Goal: Transaction & Acquisition: Book appointment/travel/reservation

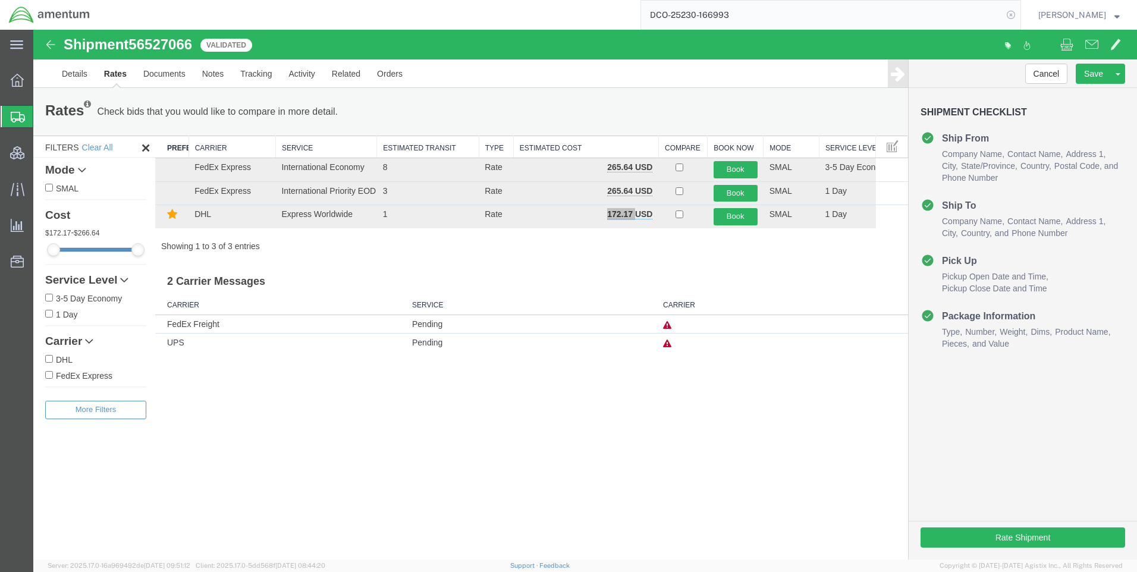
click at [1018, 15] on icon at bounding box center [1011, 15] width 17 height 17
click at [1017, 11] on icon at bounding box center [1011, 15] width 17 height 17
paste input "DCO-25230-166996"
type input "DCO-25230-166996"
click at [1020, 15] on icon at bounding box center [1011, 15] width 17 height 17
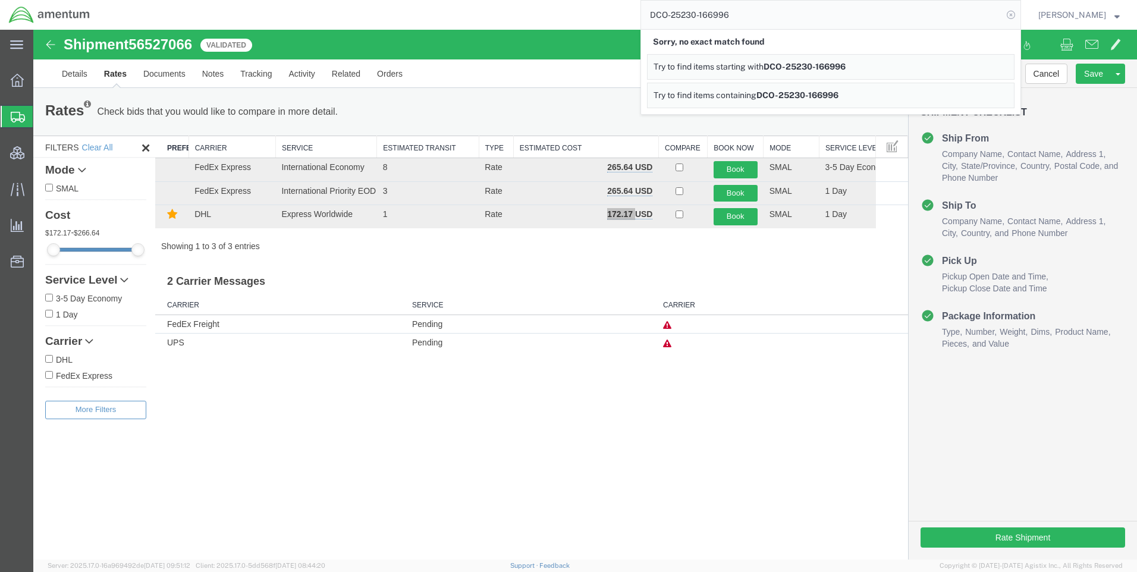
click at [1017, 12] on icon at bounding box center [1011, 15] width 17 height 17
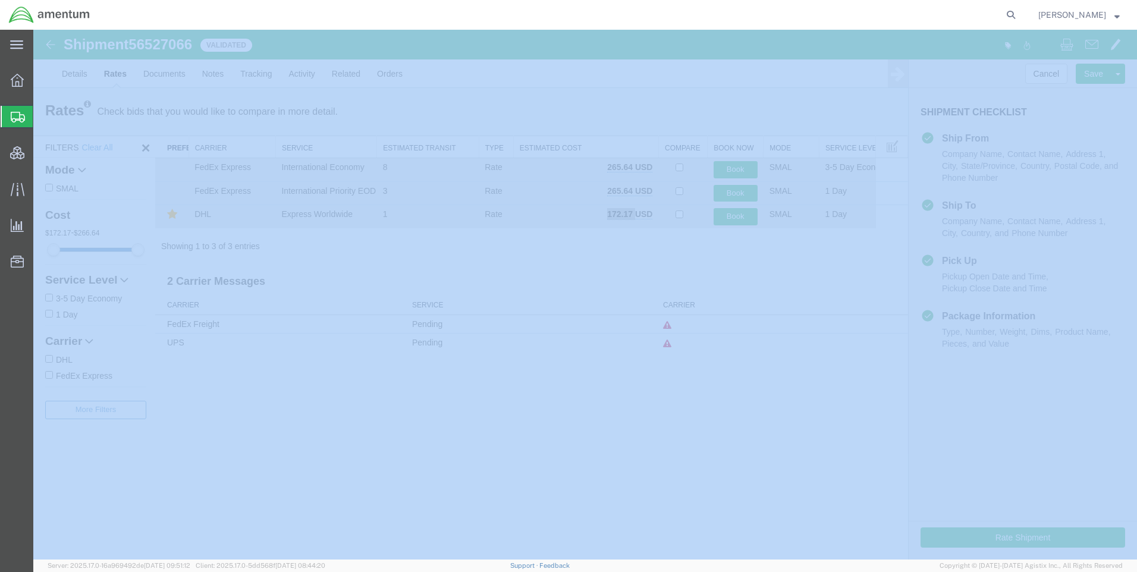
click at [1017, 12] on icon at bounding box center [1011, 15] width 17 height 17
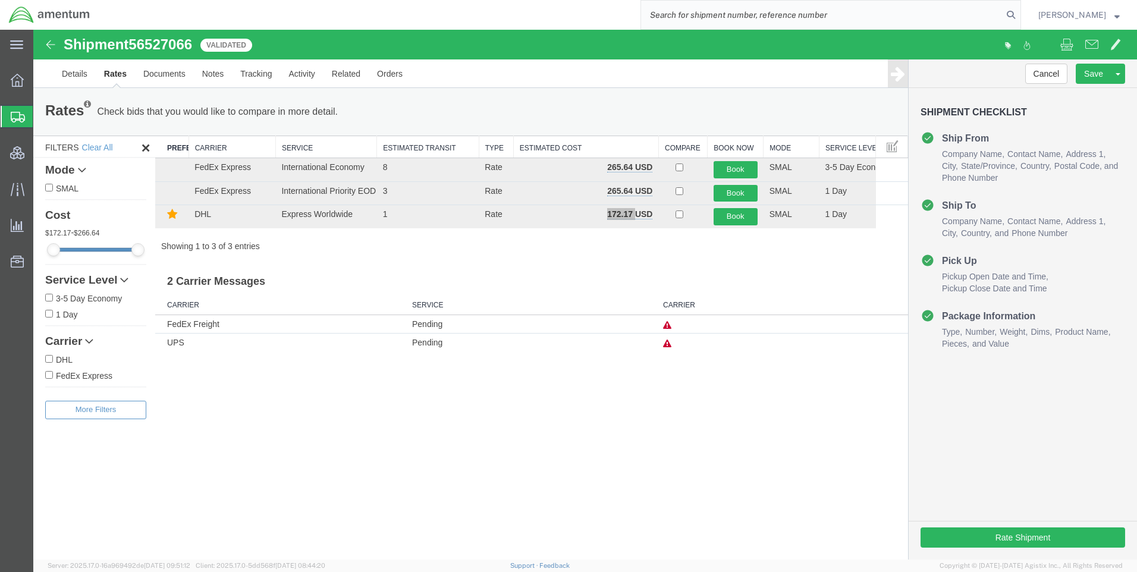
paste input "DCO-25230-166996"
type input "DCO-25230-166996"
click at [1020, 14] on icon at bounding box center [1011, 15] width 17 height 17
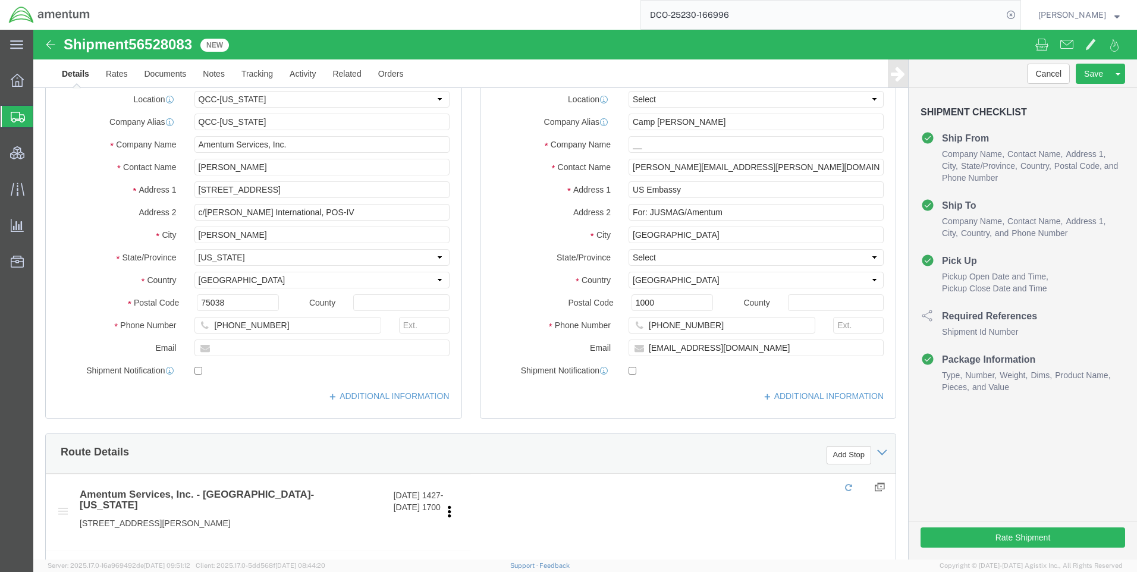
select select "42668"
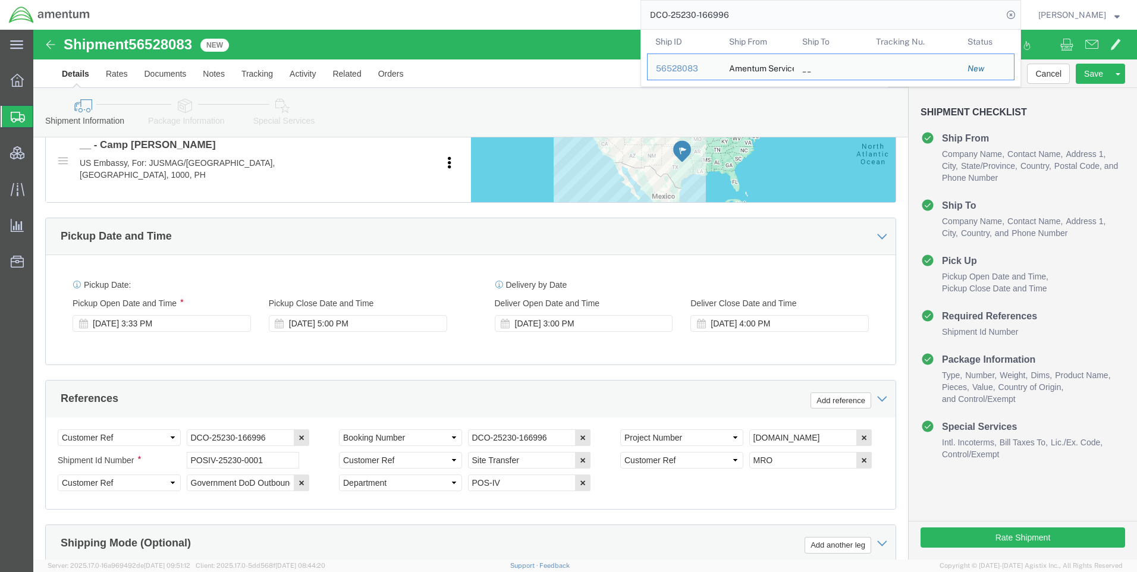
scroll to position [535, 0]
drag, startPoint x: 622, startPoint y: 281, endPoint x: 664, endPoint y: 297, distance: 45.7
click icon
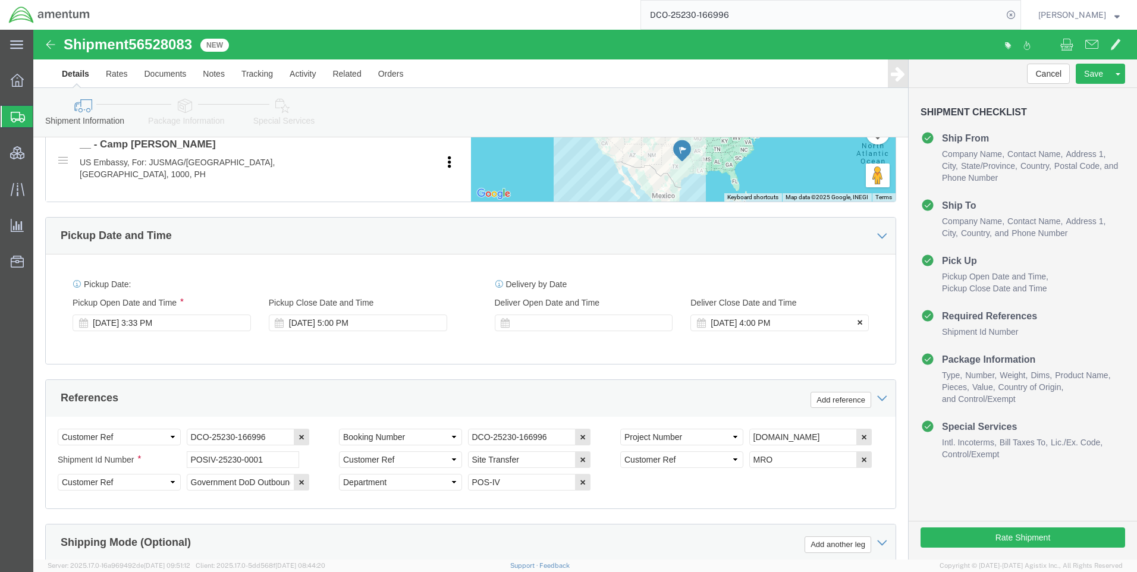
click icon
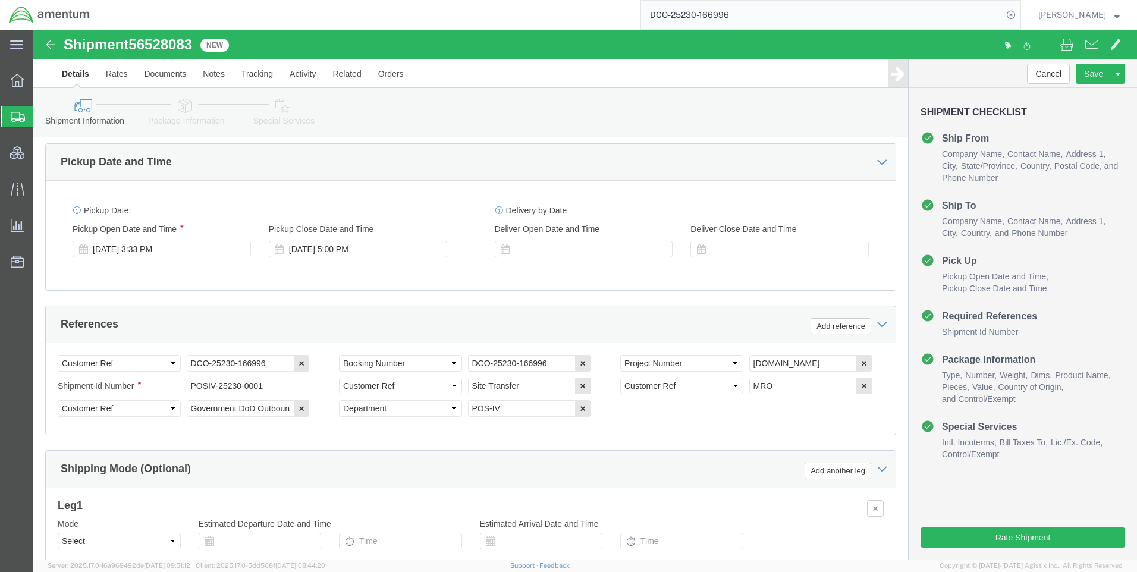
scroll to position [738, 0]
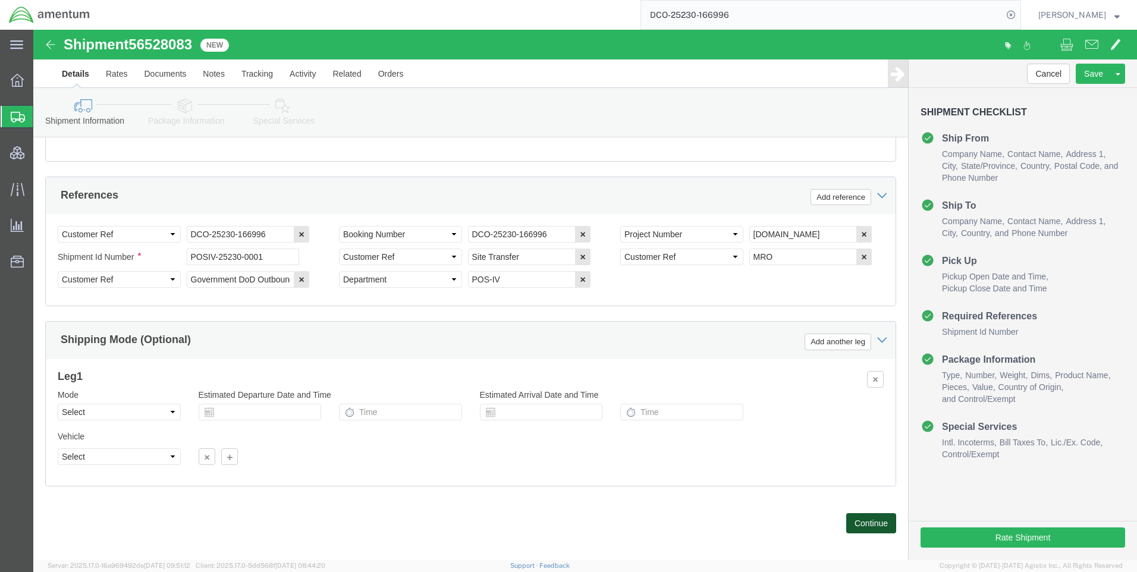
click button "Continue"
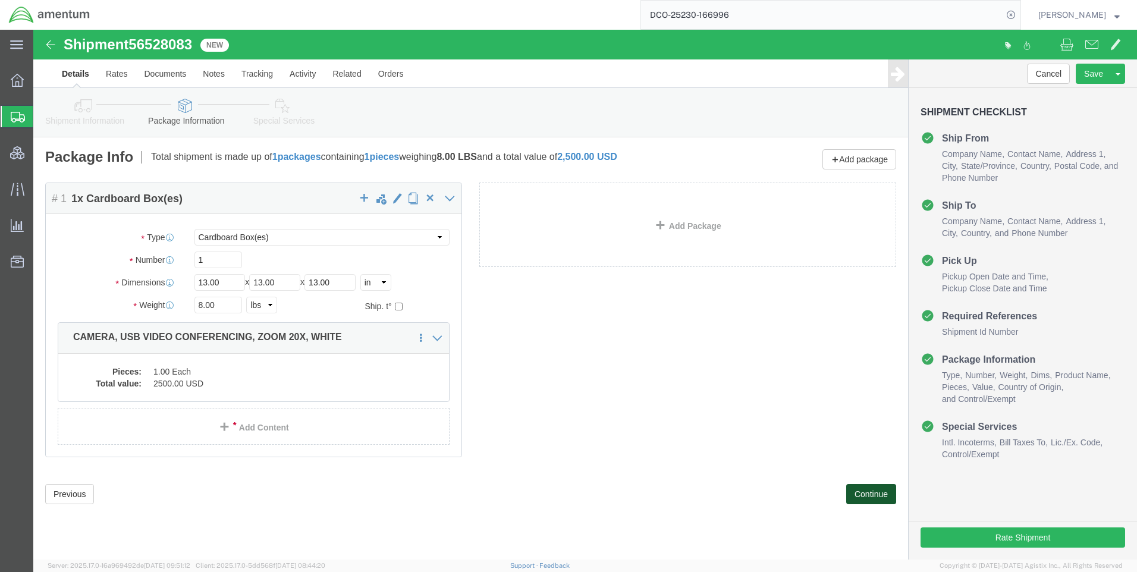
click button "Continue"
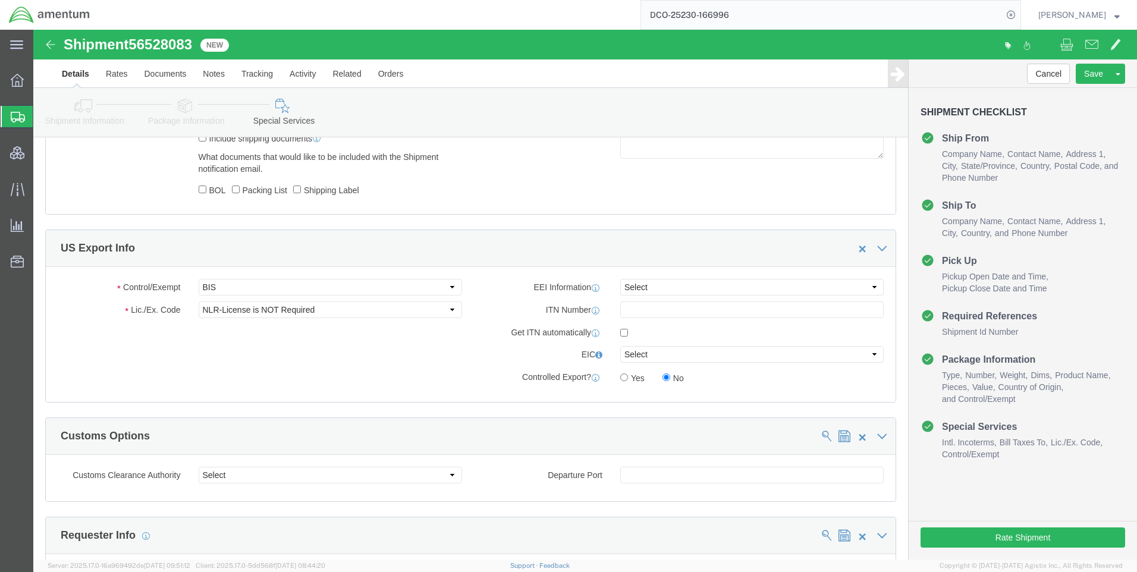
scroll to position [892, 0]
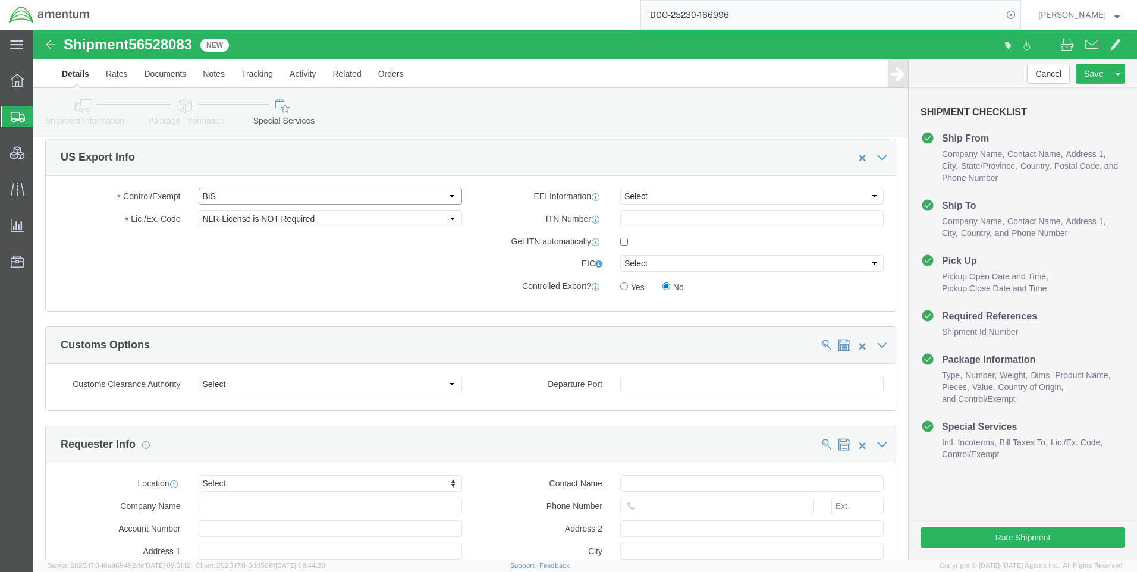
drag, startPoint x: 244, startPoint y: 168, endPoint x: 237, endPoint y: 176, distance: 10.6
click select "Select ATF BIS DEA EPA FDA FTR ITAR OFAC Other (OPA)"
select select "FTR"
click select "Select ATF BIS DEA EPA FDA FTR ITAR OFAC Other (OPA)"
click select "Select 30.2(d)(2) 30.36 30.37(a) 30.37(f) 30.37(g) 30.37(h) 30.37(i) 30.37(j) 3…"
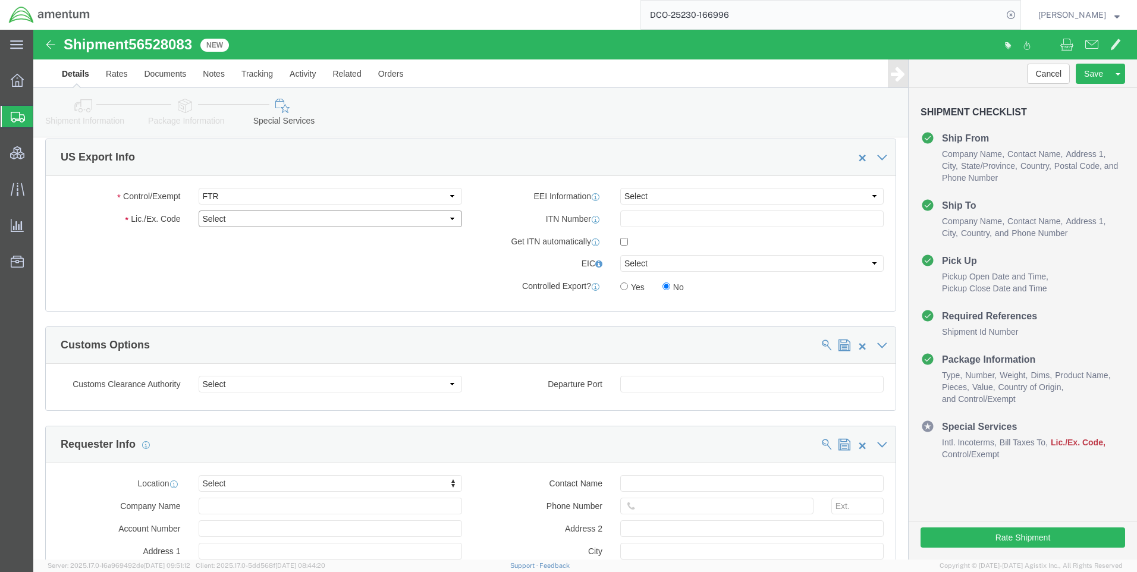
select select "30.37(a)"
click select "Select 30.2(d)(2) 30.36 30.37(a) 30.37(f) 30.37(g) 30.37(h) 30.37(i) 30.37(j) 3…"
click select "Select AES-Direct EEI Carrier File EEI EEI Exempt"
select select "EXEM"
click select "Select AES-Direct EEI Carrier File EEI EEI Exempt"
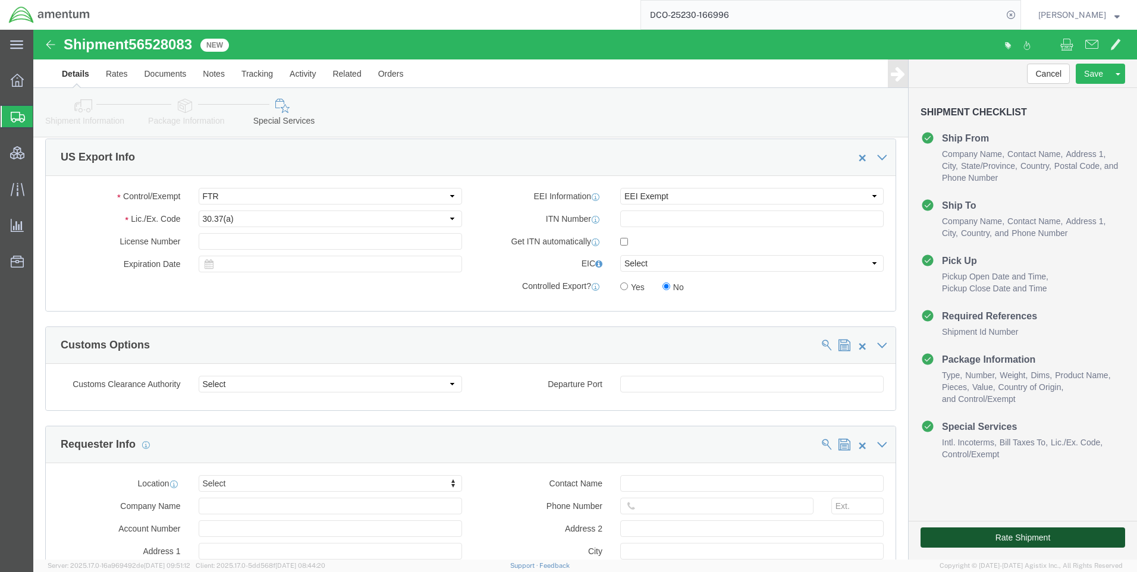
click button "Rate Shipment"
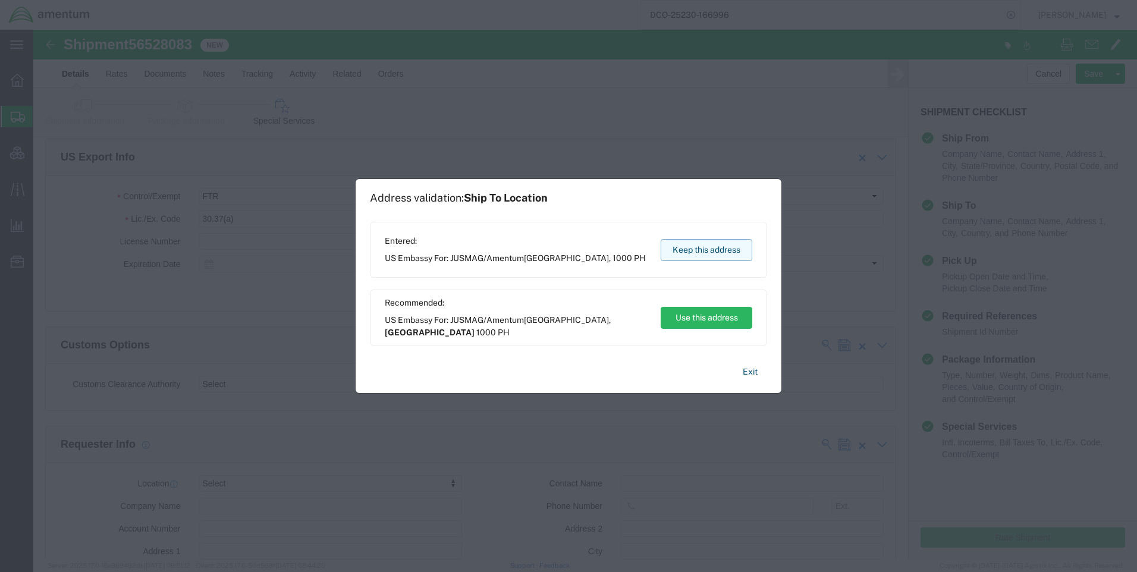
click at [697, 247] on button "Keep this address" at bounding box center [707, 250] width 92 height 22
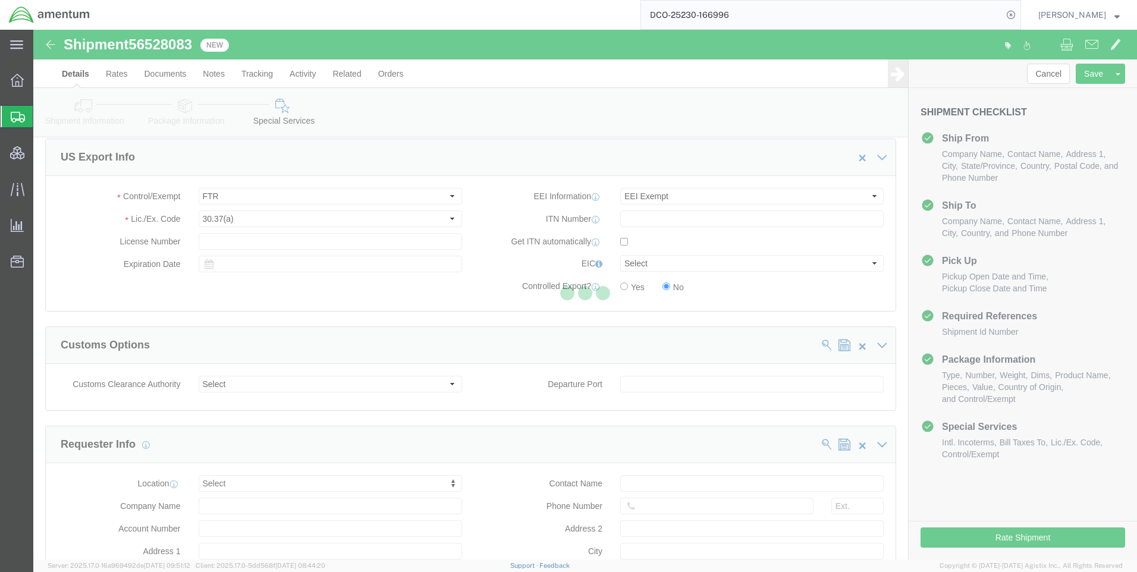
select select
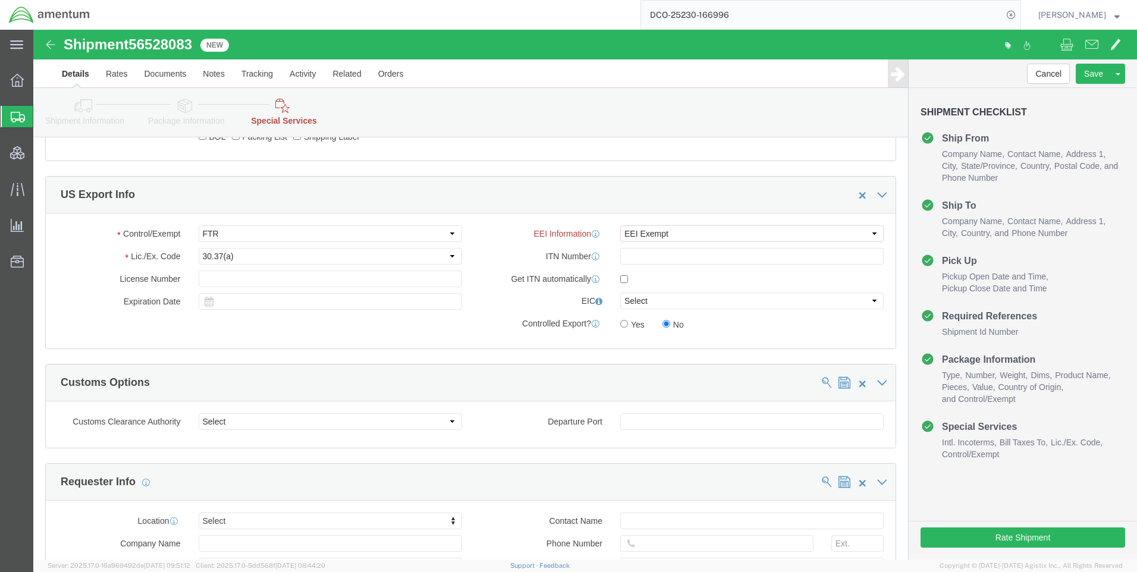
select select "DEPARTMENT"
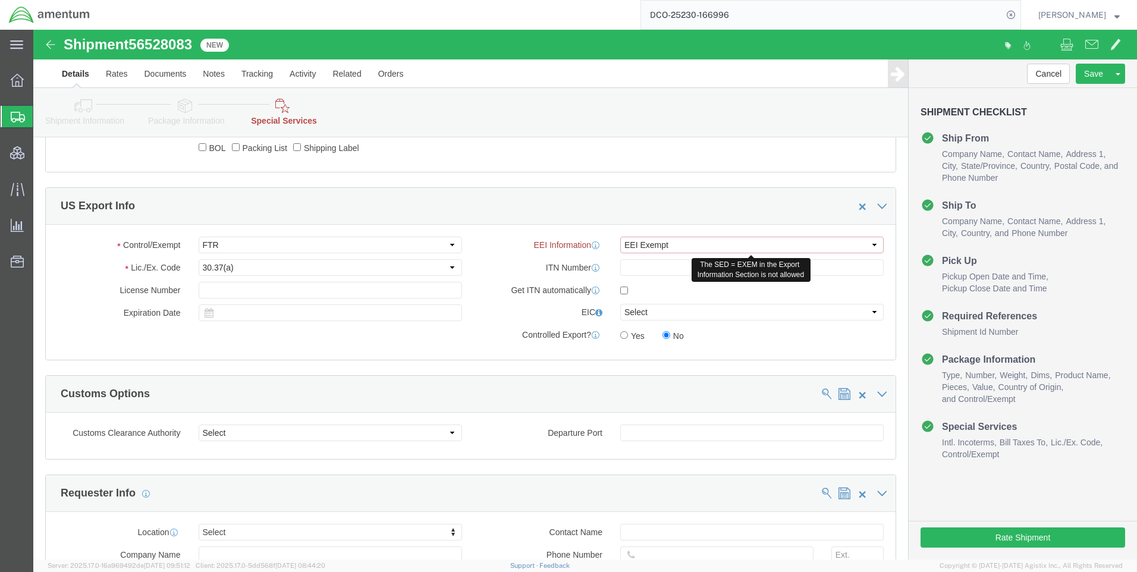
drag, startPoint x: 622, startPoint y: 211, endPoint x: 617, endPoint y: 225, distance: 15.6
click select "Select AES-Direct EEI Carrier File EEI EEI Exempt"
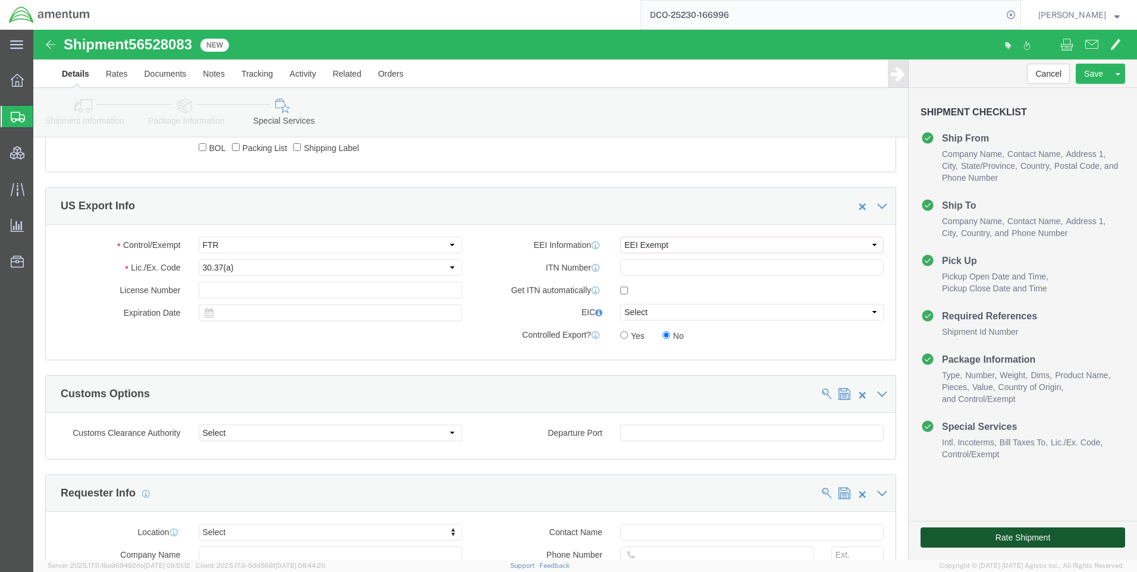
click button "Rate Shipment"
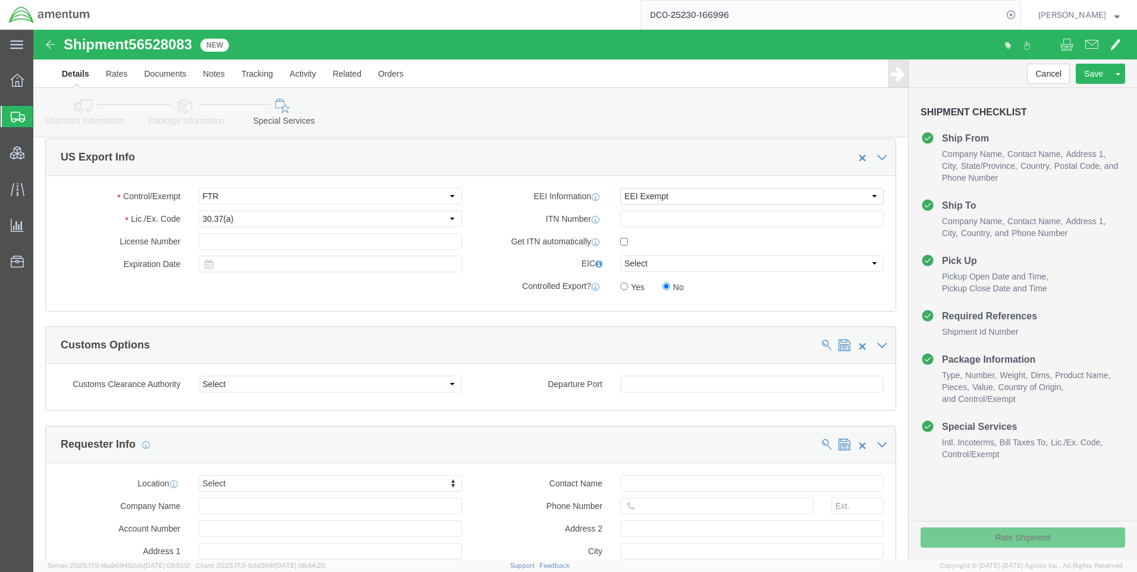
scroll to position [843, 0]
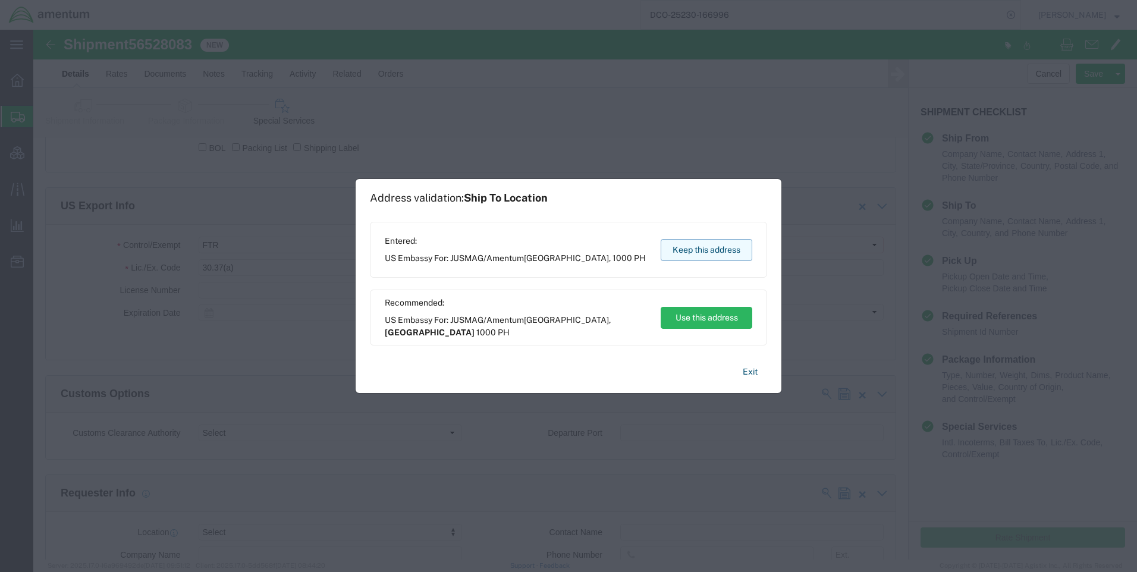
click at [685, 243] on button "Keep this address" at bounding box center [707, 250] width 92 height 22
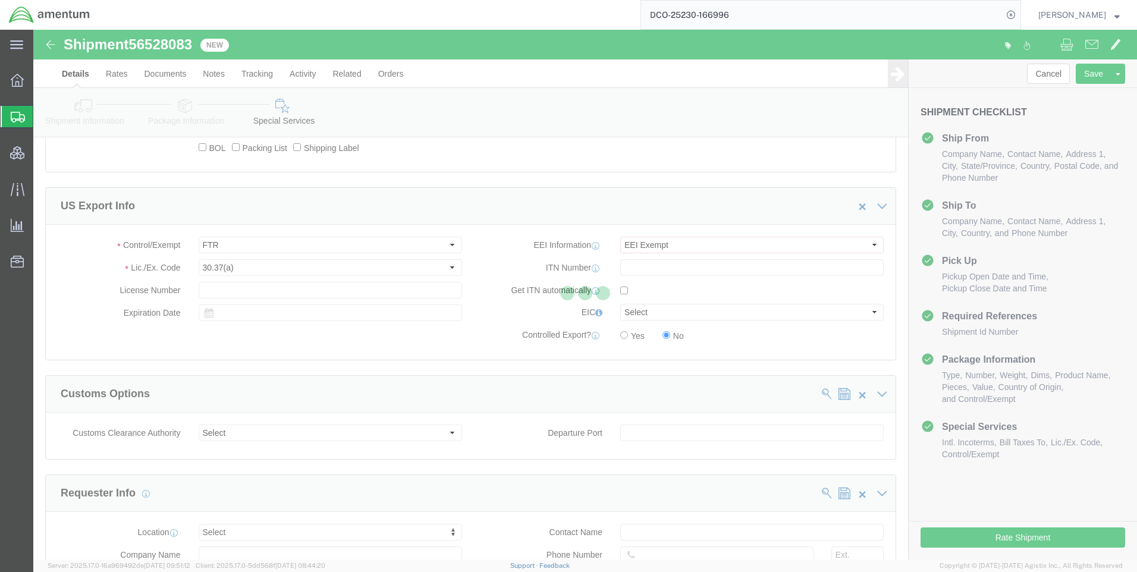
select select
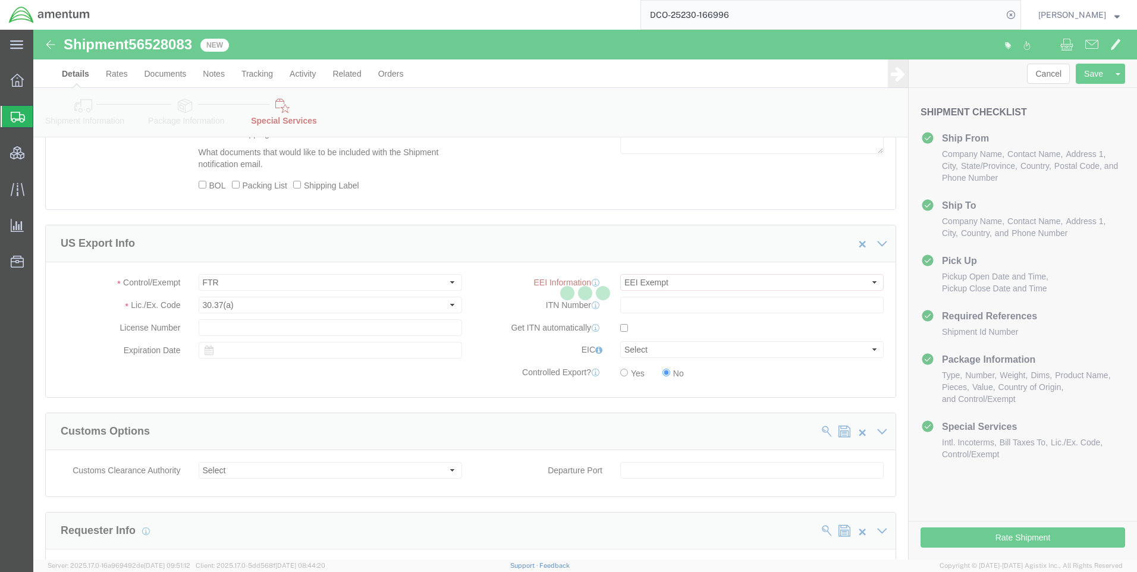
select select "DEPARTMENT"
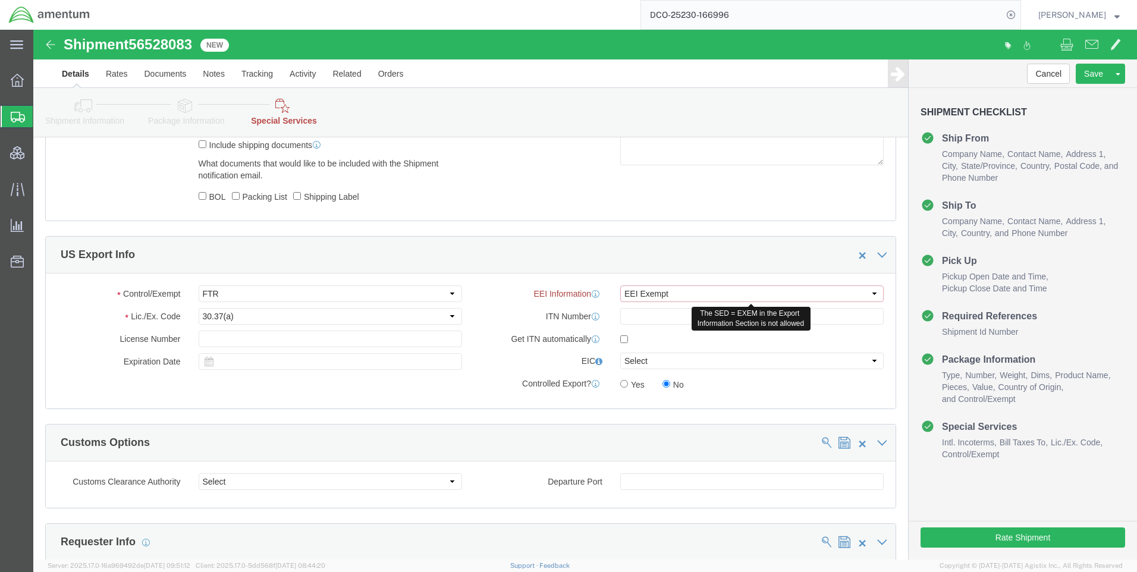
click select "Select AES-Direct EEI Carrier File EEI EEI Exempt"
select select "CFIL"
click select "Select AES-Direct EEI Carrier File EEI EEI Exempt"
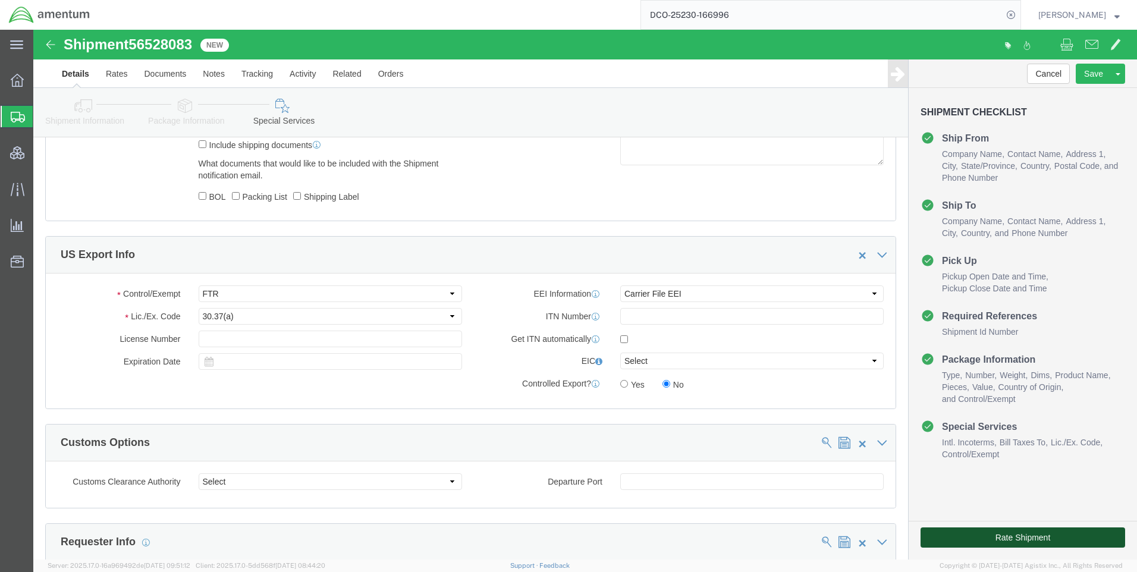
click button "Rate Shipment"
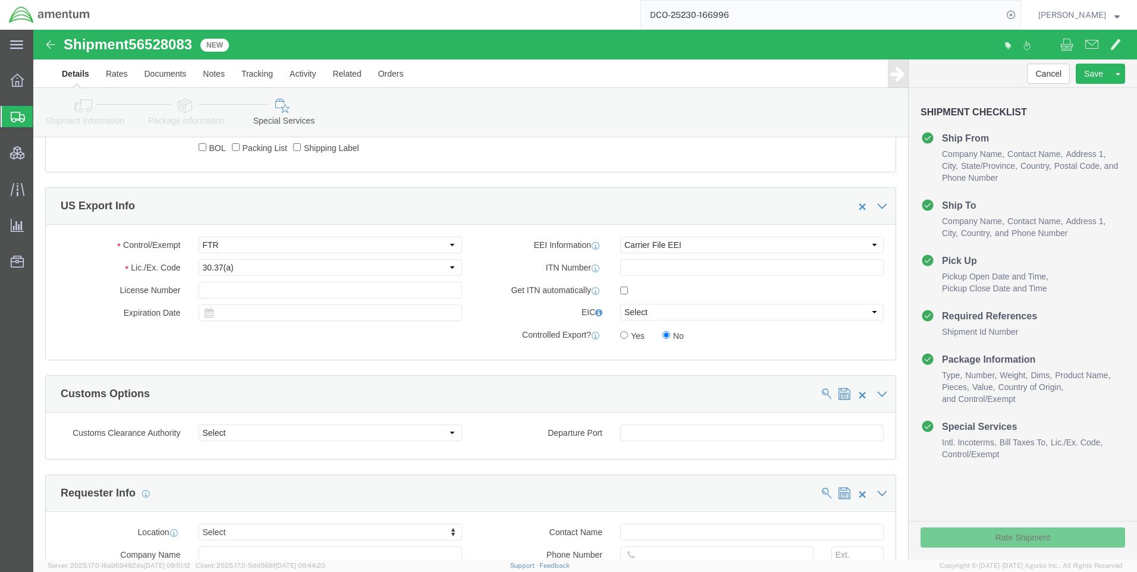
scroll to position [795, 0]
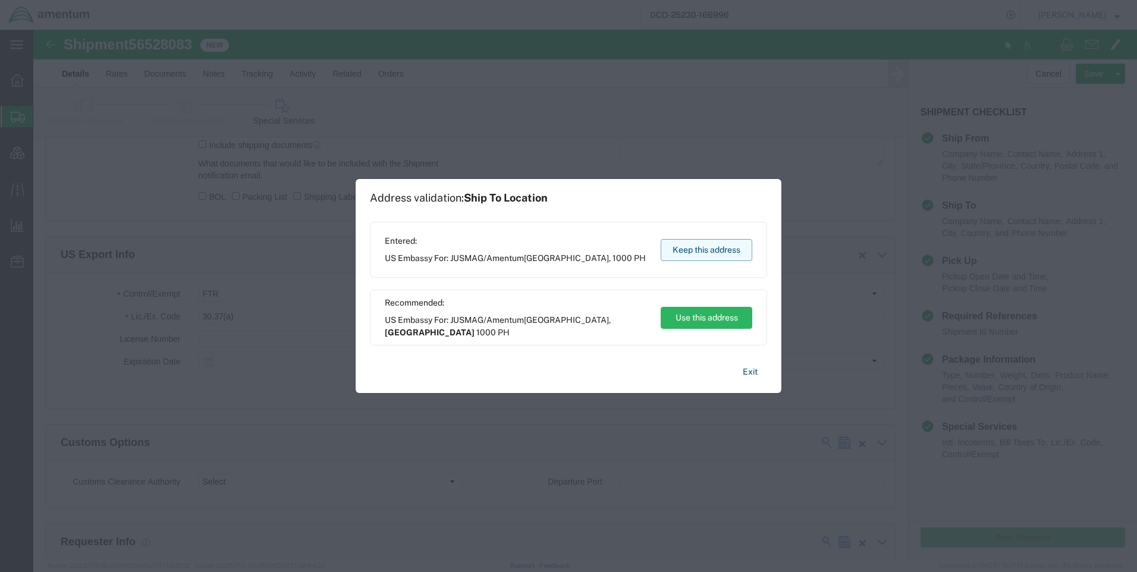
click at [711, 255] on button "Keep this address" at bounding box center [707, 250] width 92 height 22
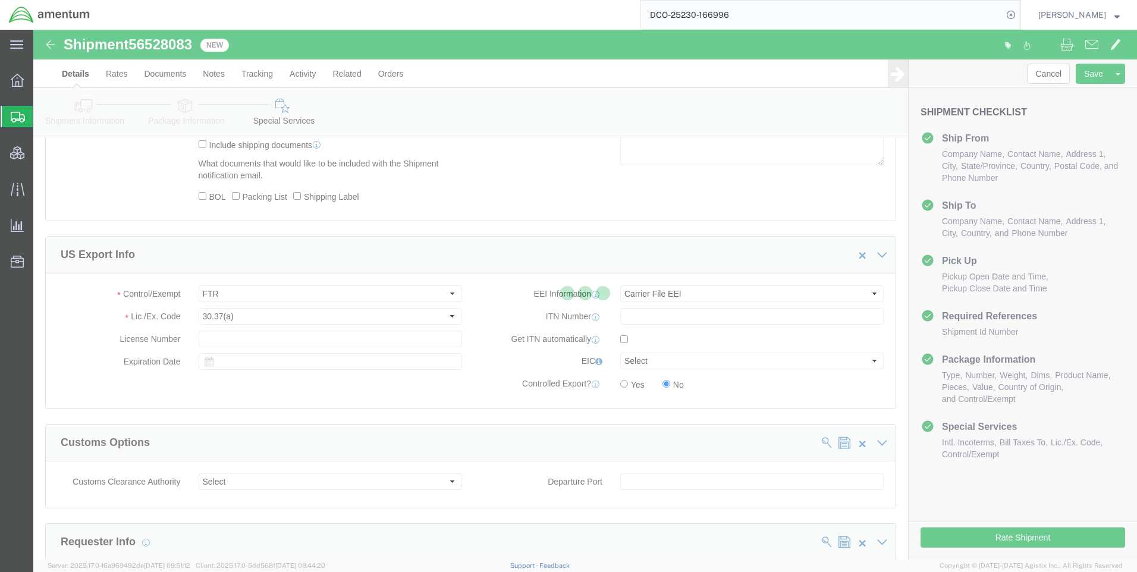
scroll to position [0, 0]
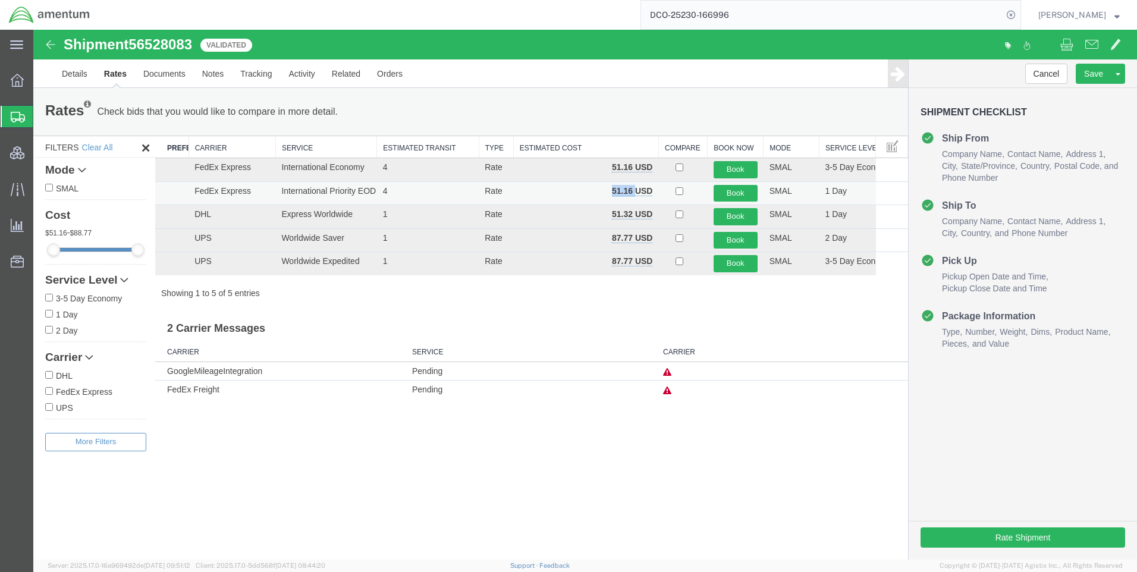
drag, startPoint x: 613, startPoint y: 191, endPoint x: 638, endPoint y: 187, distance: 24.6
click at [638, 187] on b "51.16 USD" at bounding box center [632, 191] width 40 height 10
copy b "51.16"
click at [1020, 12] on icon at bounding box center [1011, 15] width 17 height 17
click at [1020, 14] on icon at bounding box center [1011, 15] width 17 height 17
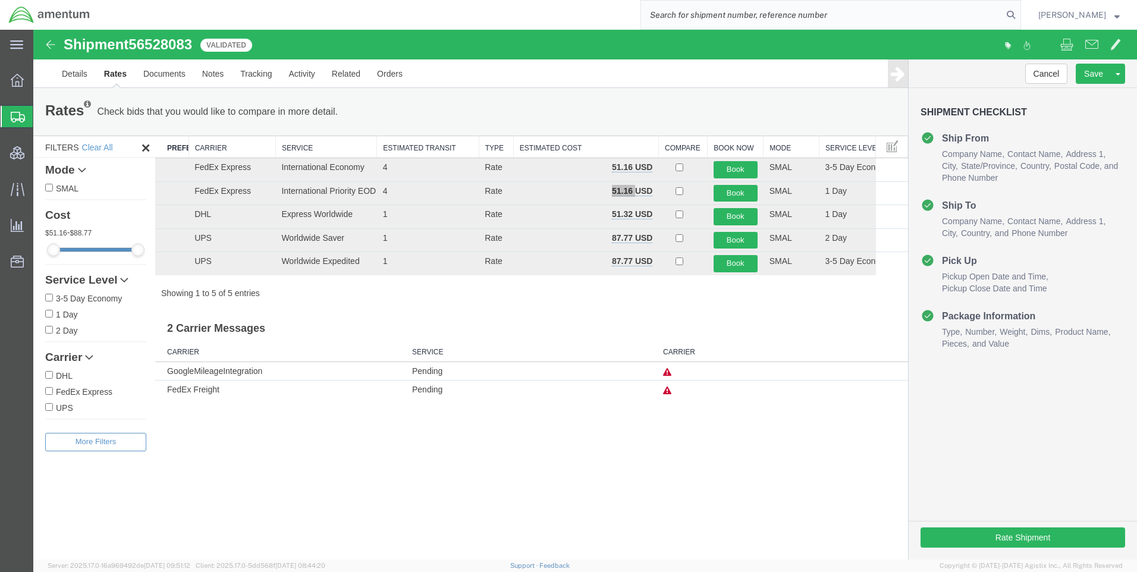
paste input "DCO-25230-166998"
type input "DCO-25230-166998"
click at [1020, 8] on icon at bounding box center [1011, 15] width 17 height 17
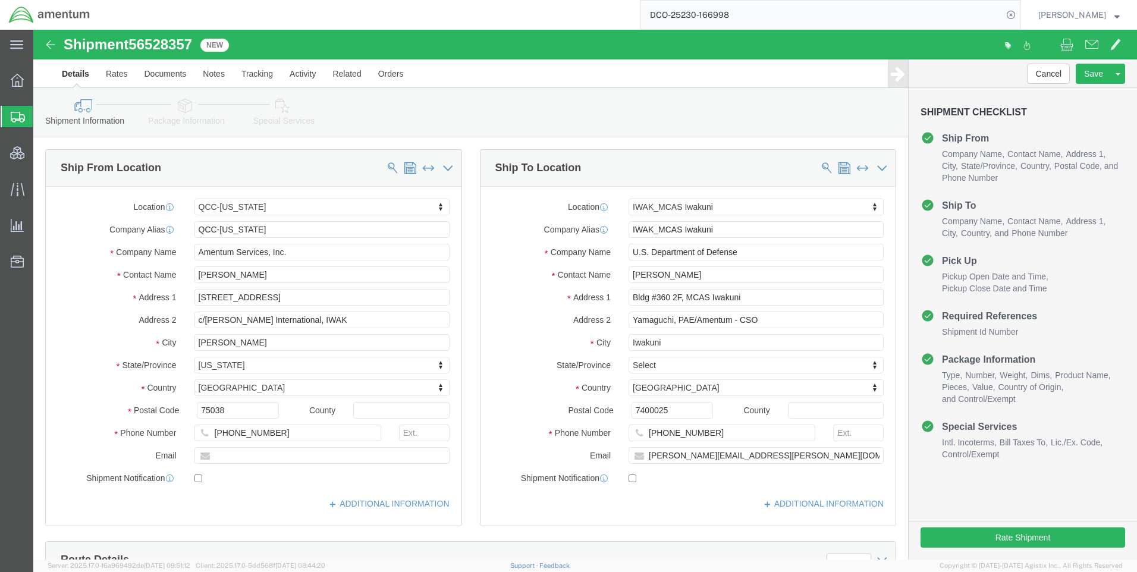
select select "42668"
select select "65691"
click icon
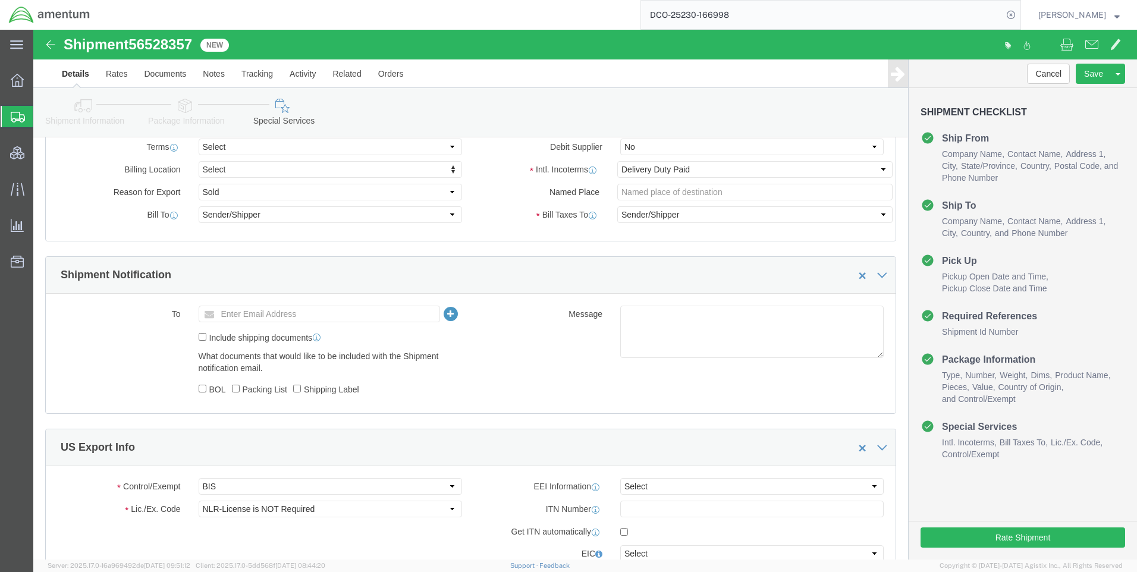
scroll to position [595, 0]
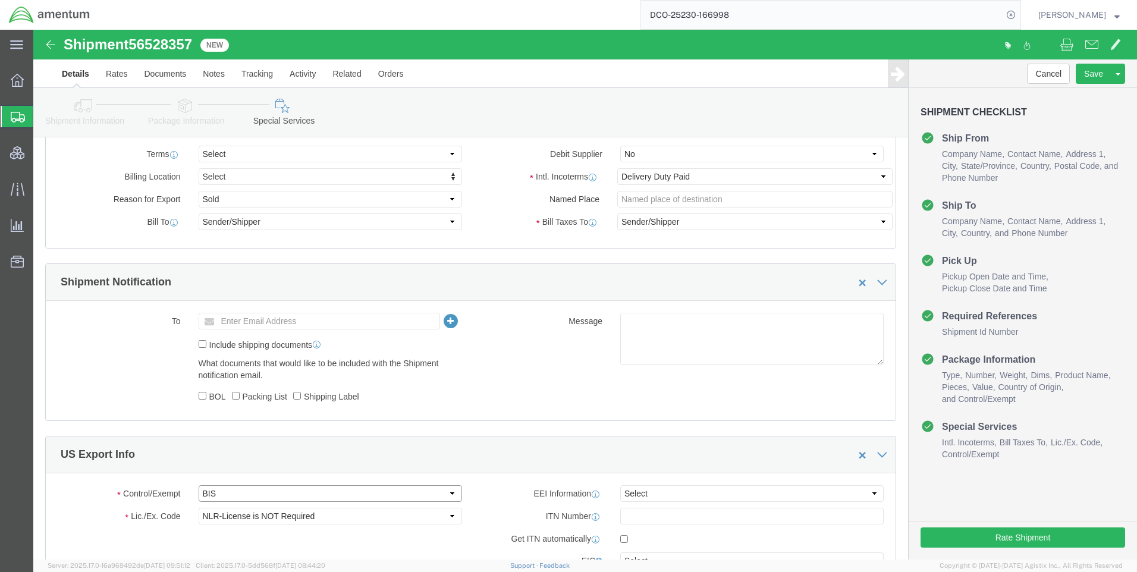
click select "Select ATF BIS DEA EPA FDA FTR ITAR OFAC Other (OPA)"
select select "FTR"
click select "Select ATF BIS DEA EPA FDA FTR ITAR OFAC Other (OPA)"
click select "Select 30.2(d)(2) 30.36 30.37(a) 30.37(f) 30.37(g) 30.37(h) 30.37(i) 30.37(j) 3…"
select select "30.37(a)"
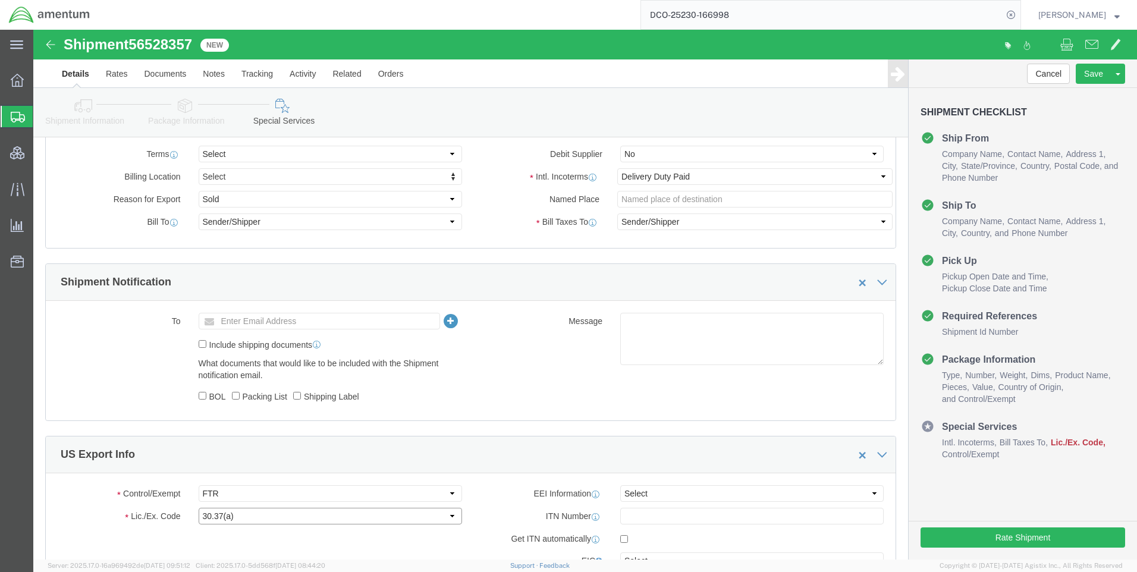
click select "Select 30.2(d)(2) 30.36 30.37(a) 30.37(f) 30.37(g) 30.37(h) 30.37(i) 30.37(j) 3…"
click select "Select AES-Direct EEI Carrier File EEI EEI Exempt"
select select "EXEM"
click select "Select AES-Direct EEI Carrier File EEI EEI Exempt"
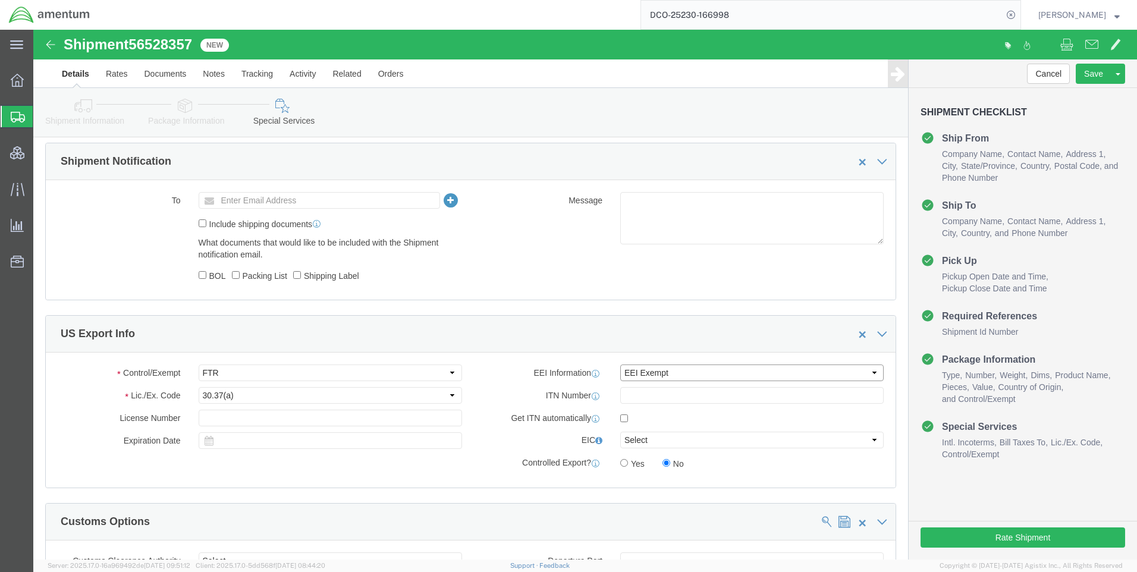
scroll to position [833, 0]
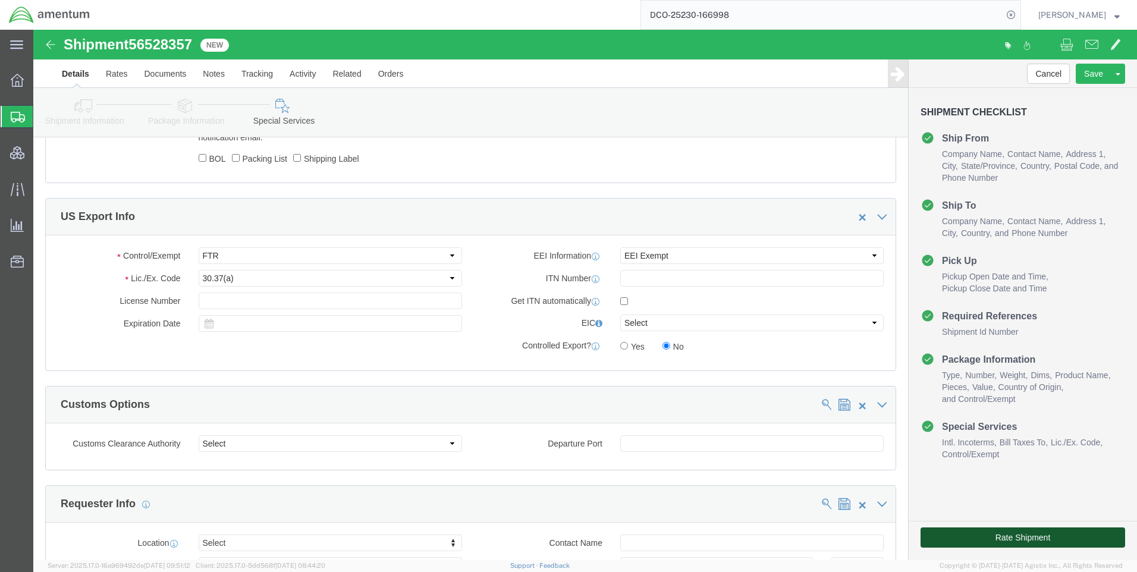
click button "Rate Shipment"
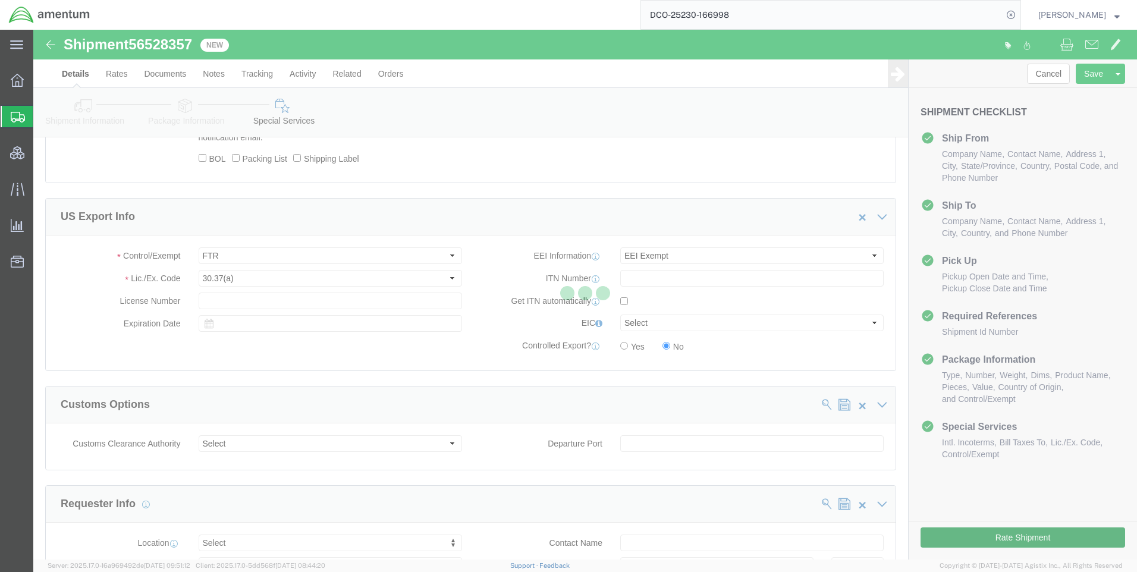
scroll to position [0, 0]
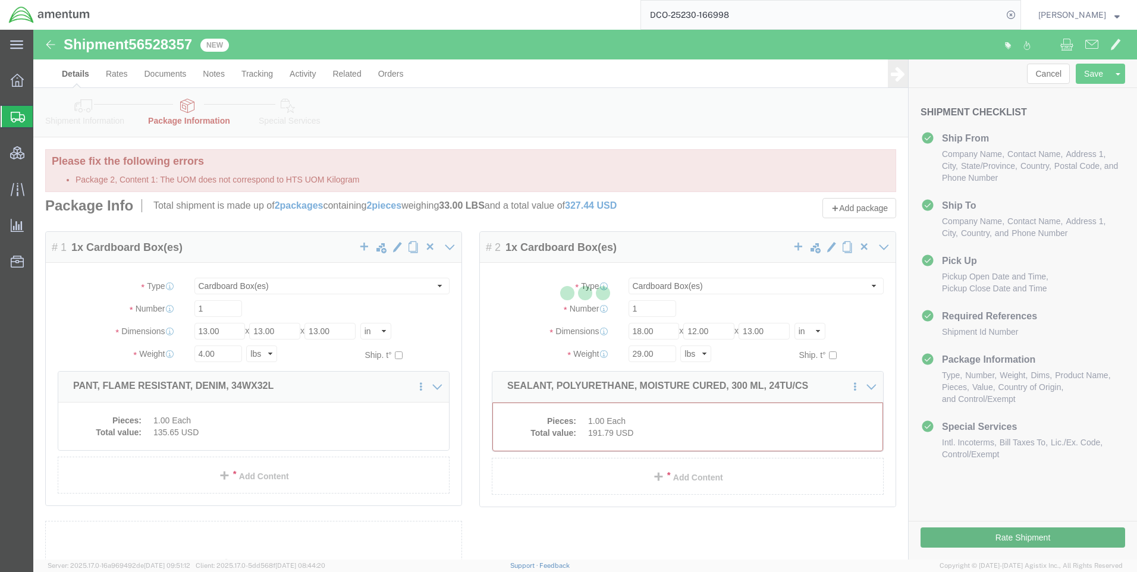
select select "CBOX"
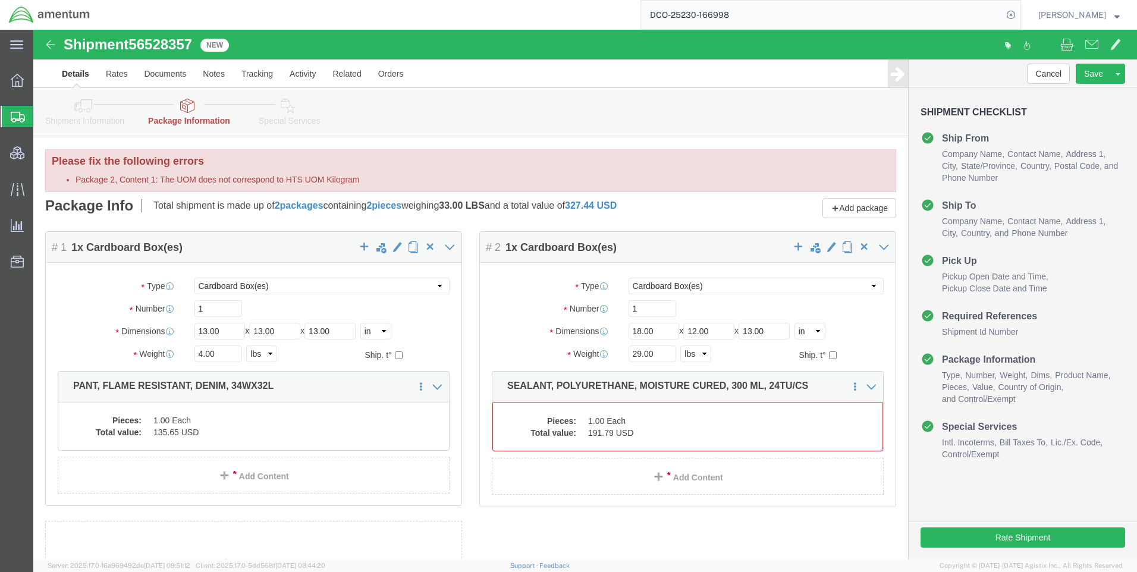
click span "56528357"
copy span "56528357"
click at [1020, 11] on icon at bounding box center [1011, 15] width 17 height 17
click at [1020, 18] on icon at bounding box center [1011, 15] width 17 height 17
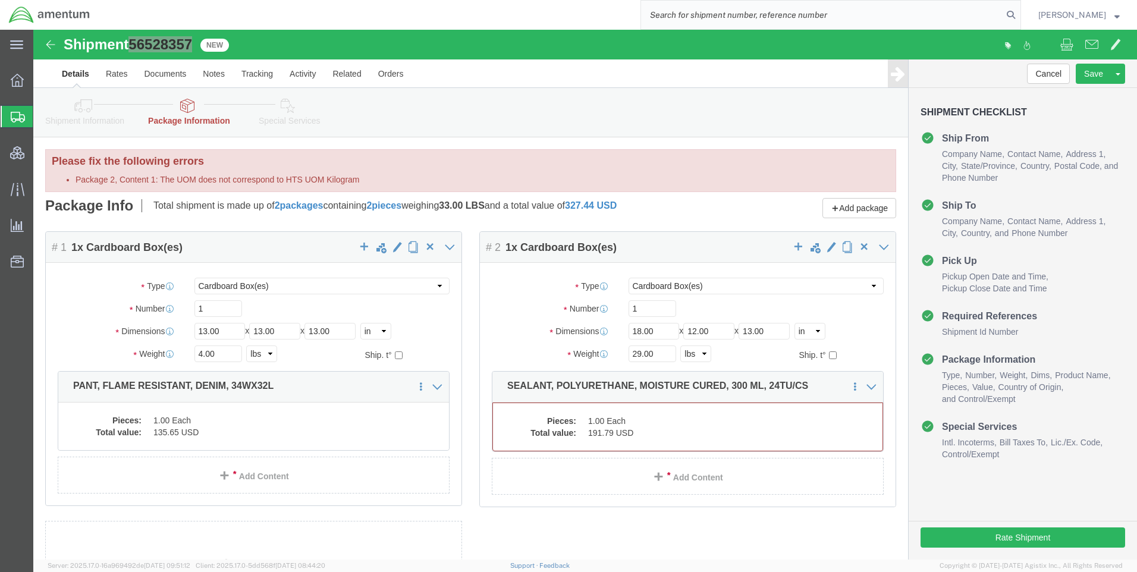
paste input "DCO-25230-166998"
type input "DCO-25230-166998"
click at [1020, 10] on icon at bounding box center [1011, 15] width 17 height 17
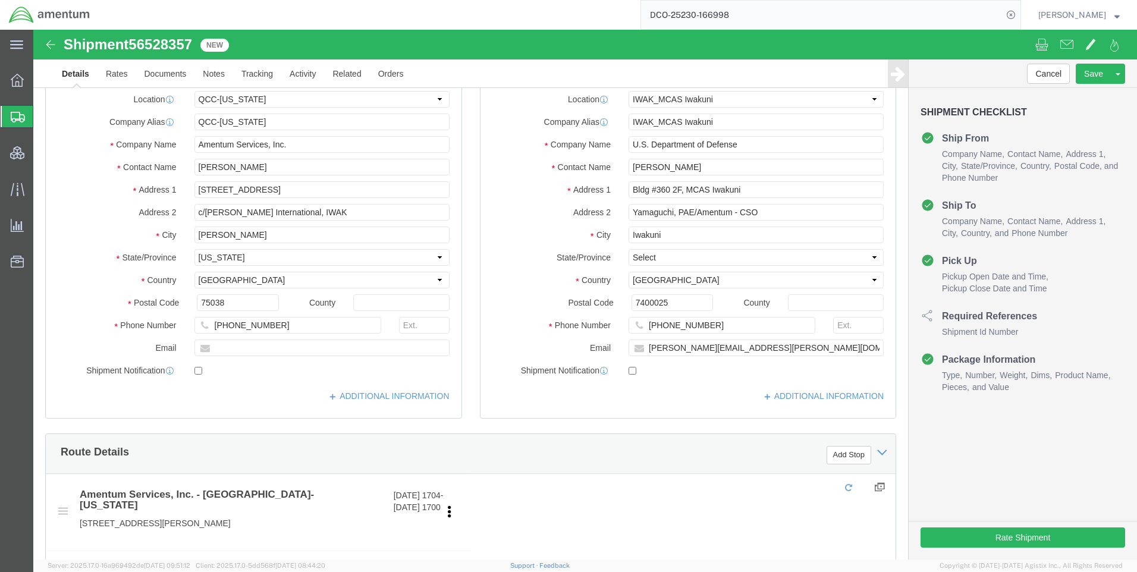
select select "42668"
select select "65691"
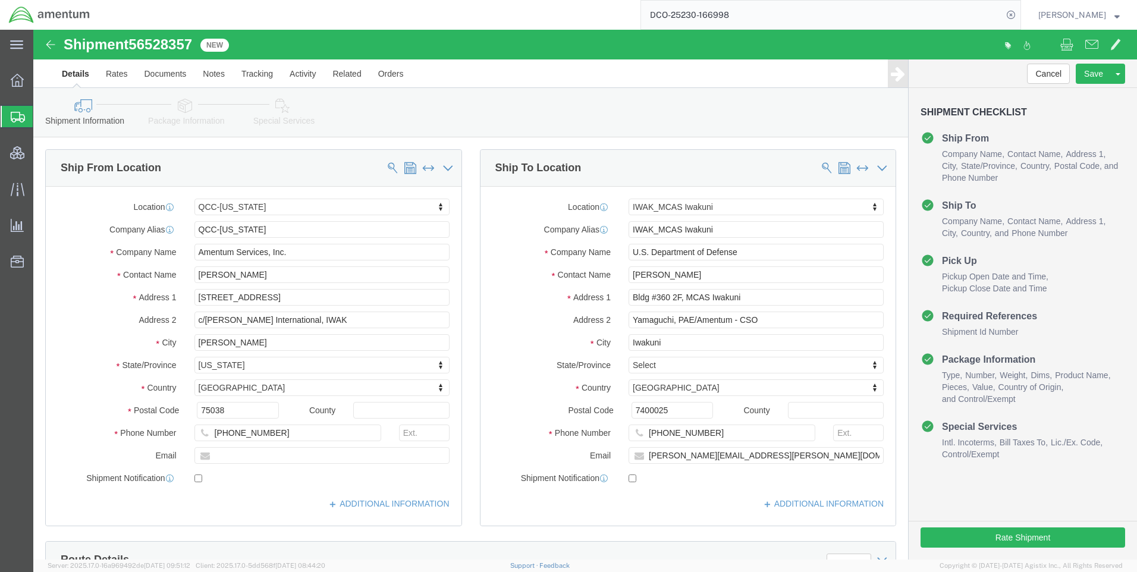
click icon
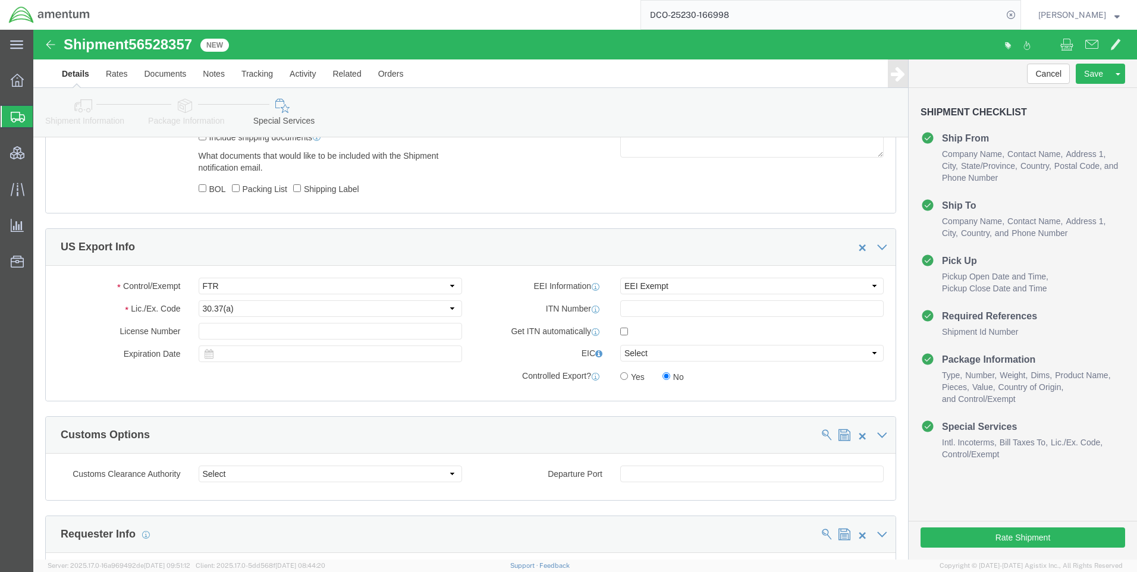
scroll to position [892, 0]
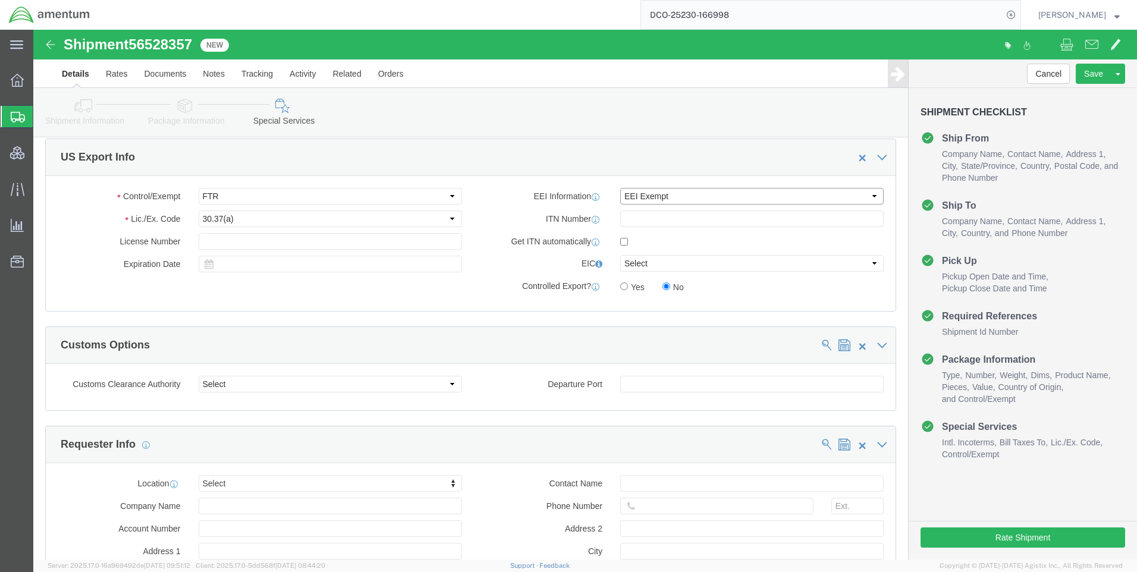
click select "Select AES-Direct EEI Carrier File EEI EEI Exempt"
click div "Rate Shipment"
click button "Rate Shipment"
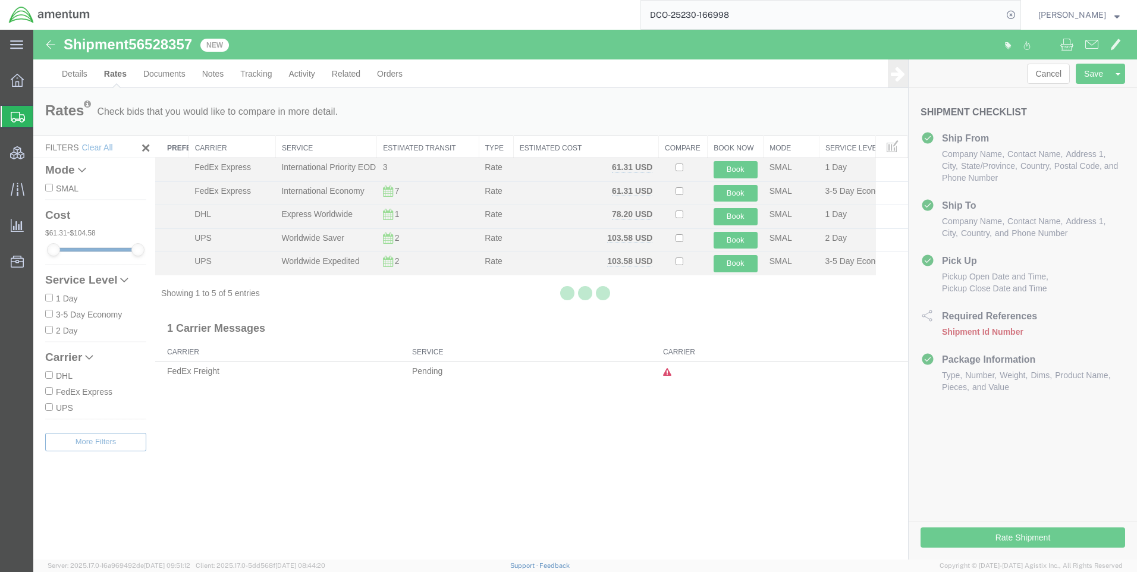
scroll to position [0, 0]
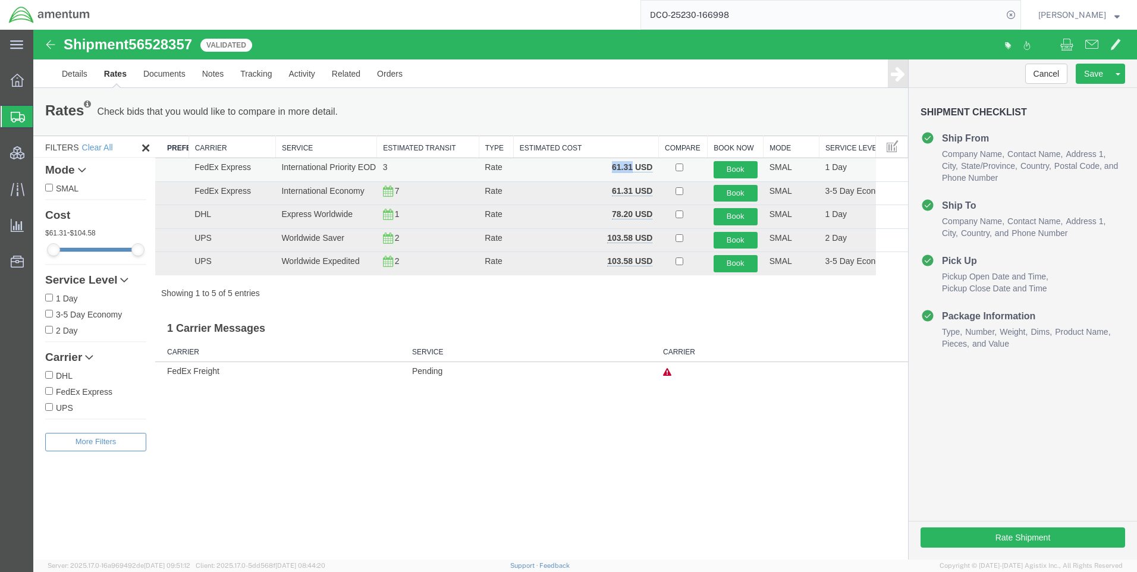
drag, startPoint x: 611, startPoint y: 168, endPoint x: 633, endPoint y: 166, distance: 21.5
click at [633, 166] on b "61.31 USD" at bounding box center [632, 167] width 40 height 10
copy b "61.31"
click at [1020, 15] on icon at bounding box center [1011, 15] width 17 height 17
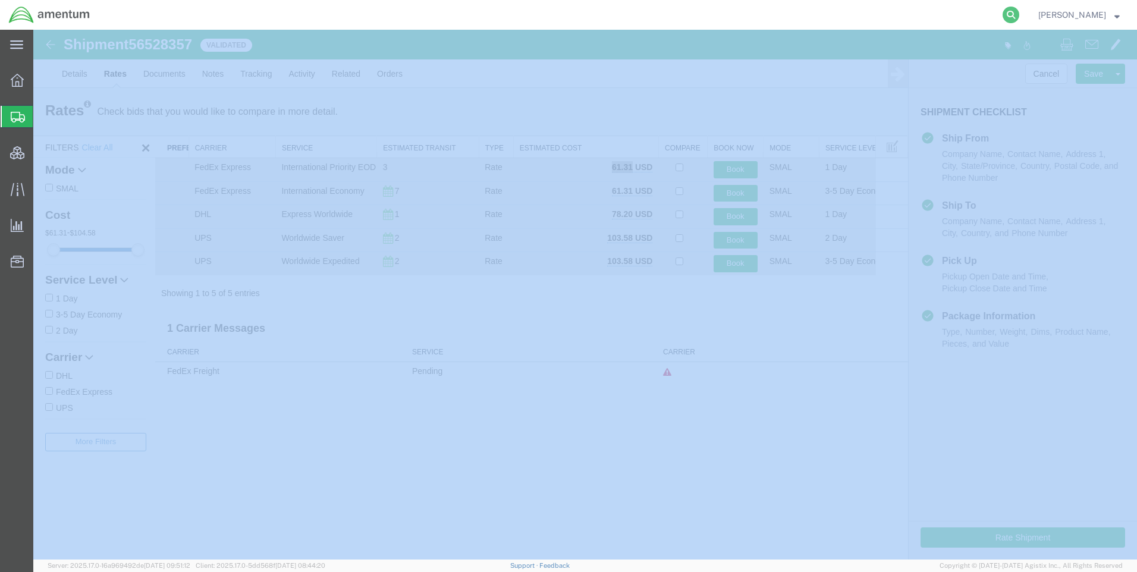
click at [1020, 15] on icon at bounding box center [1011, 15] width 17 height 17
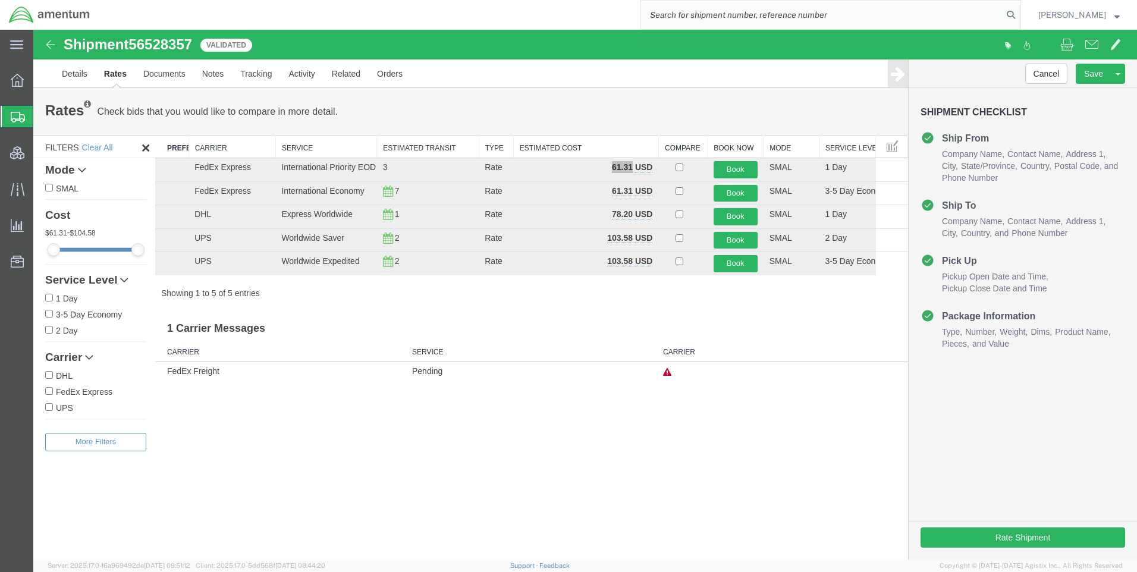
paste input "DCO-25230-166998"
type input "DCO-25230-166998"
click at [1017, 10] on icon at bounding box center [1011, 15] width 17 height 17
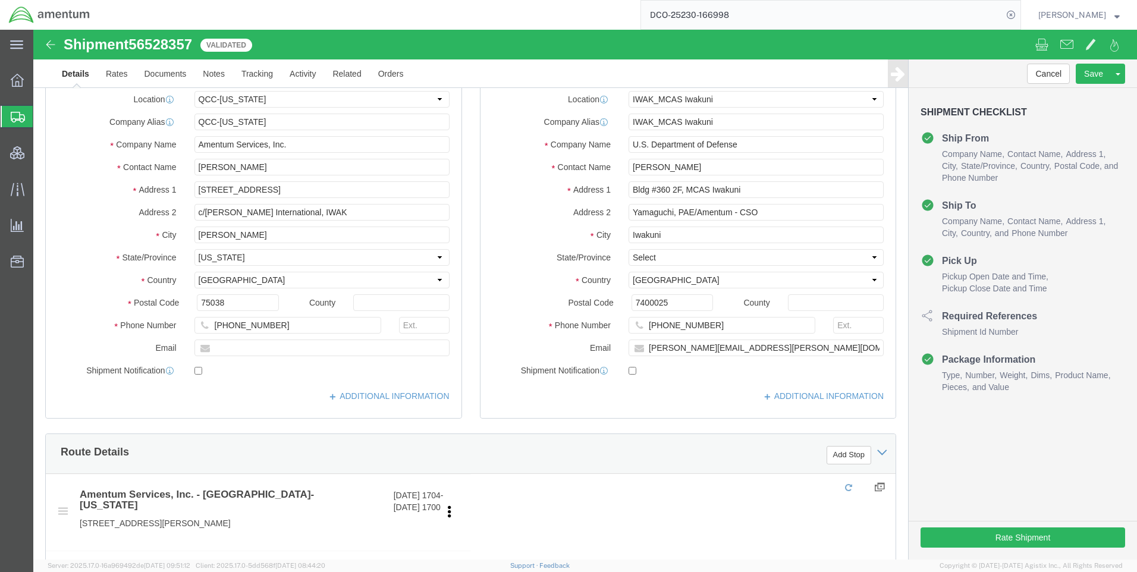
select select "42668"
select select "65691"
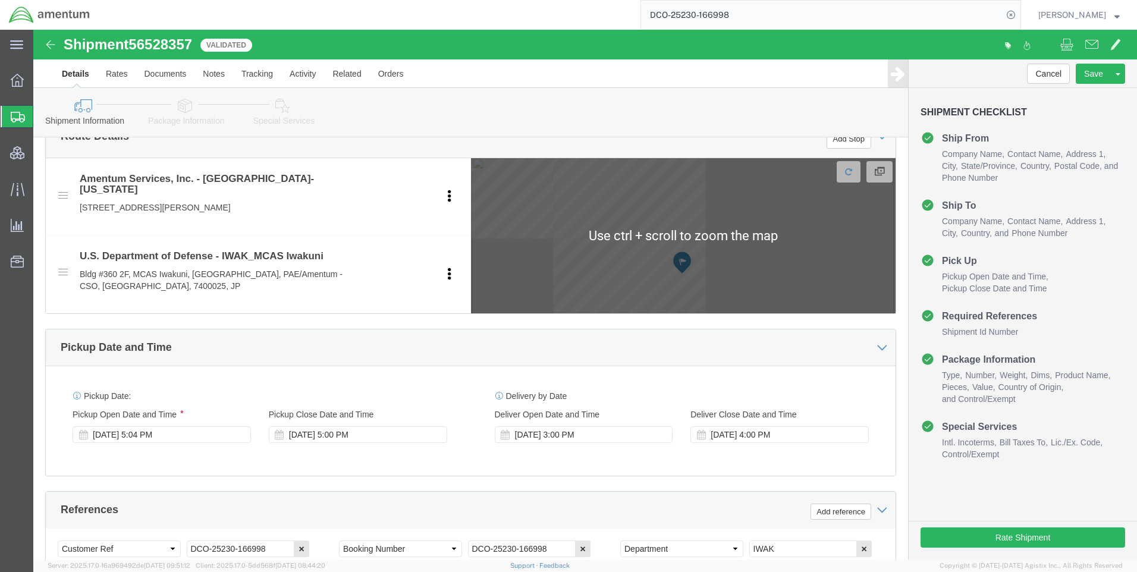
scroll to position [535, 0]
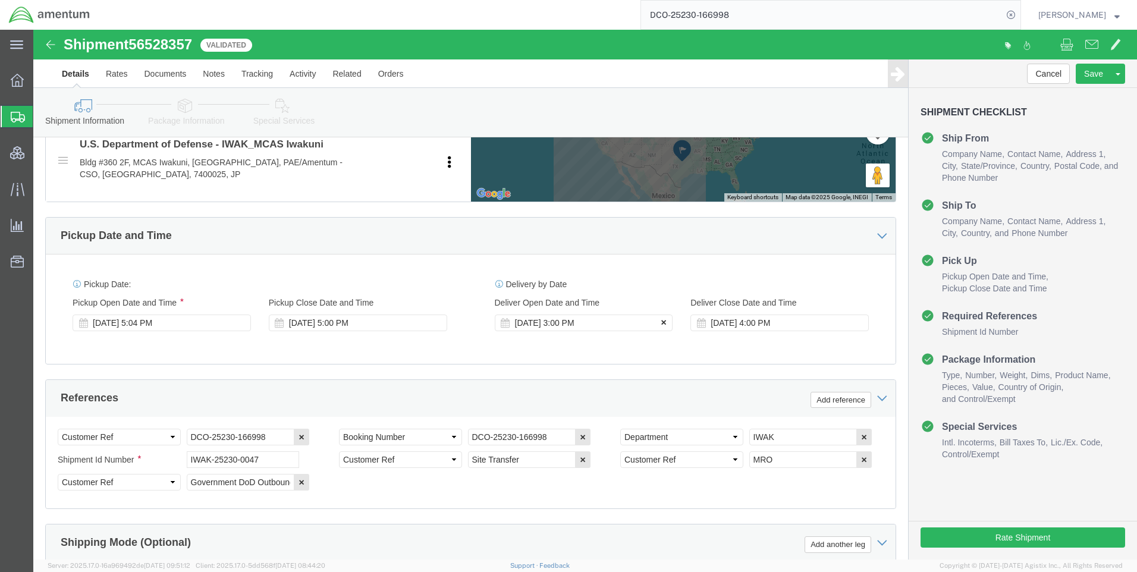
click icon
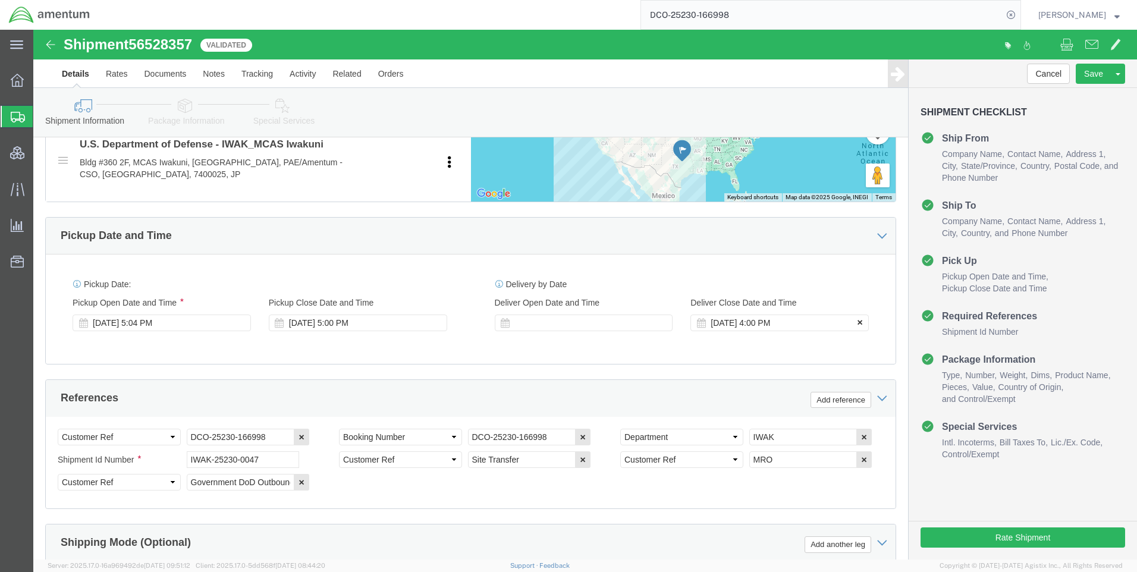
click icon
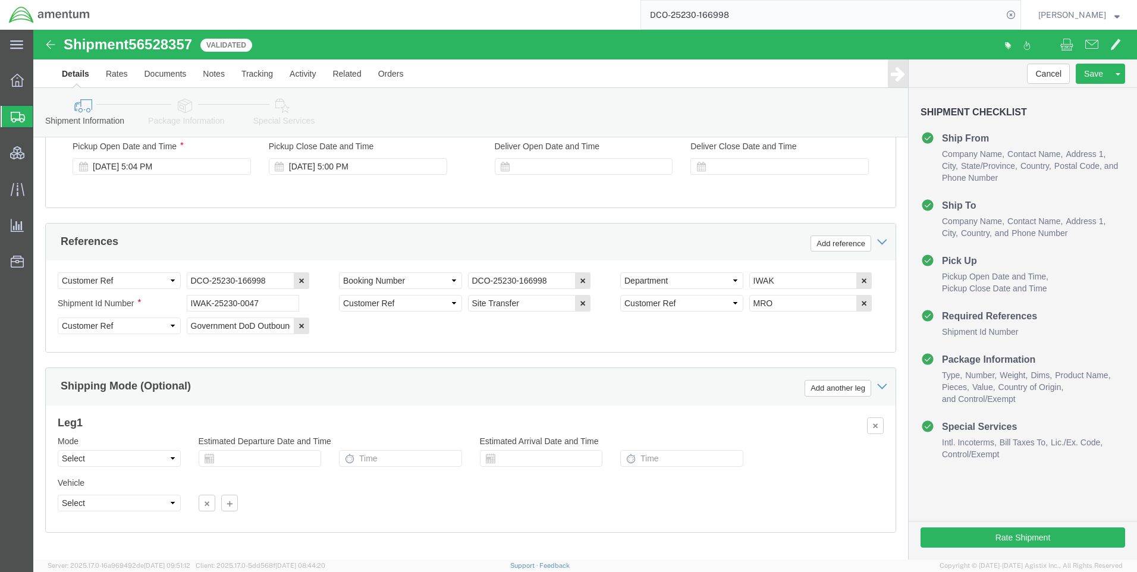
scroll to position [750, 0]
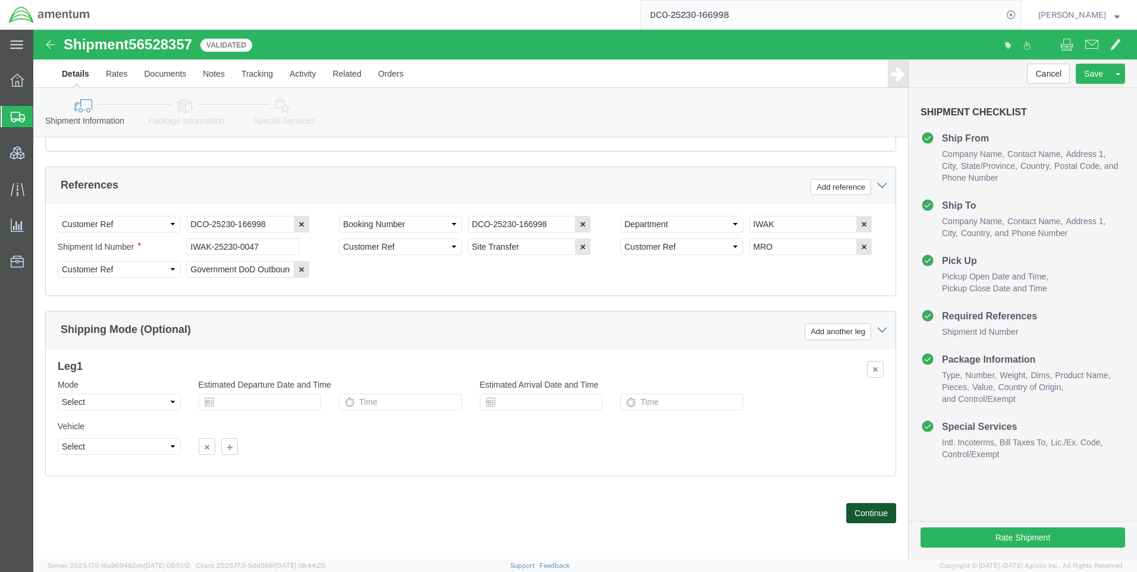
click button "Continue"
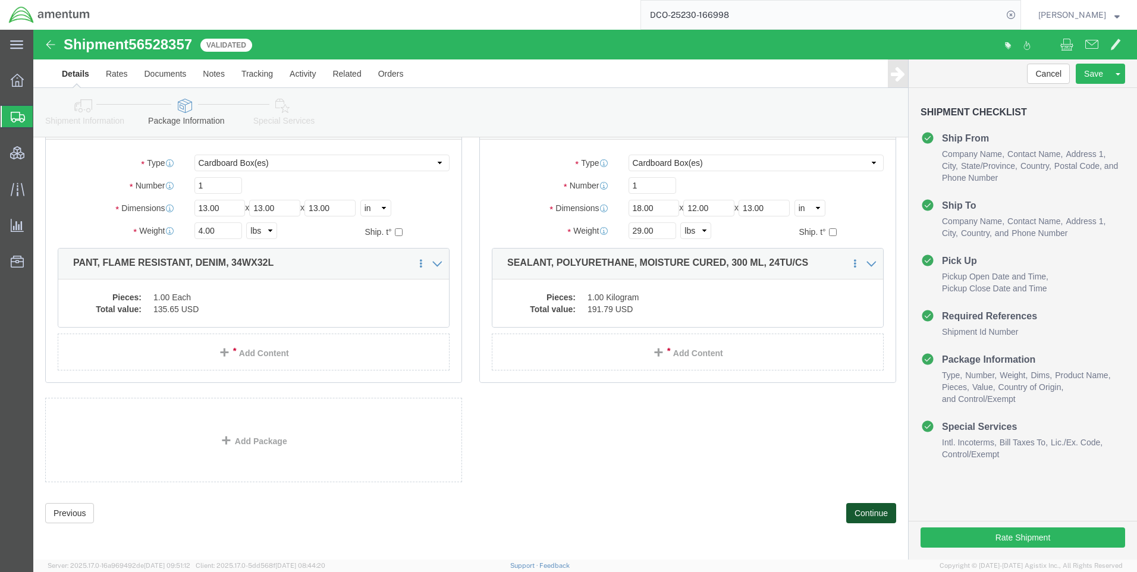
scroll to position [0, 0]
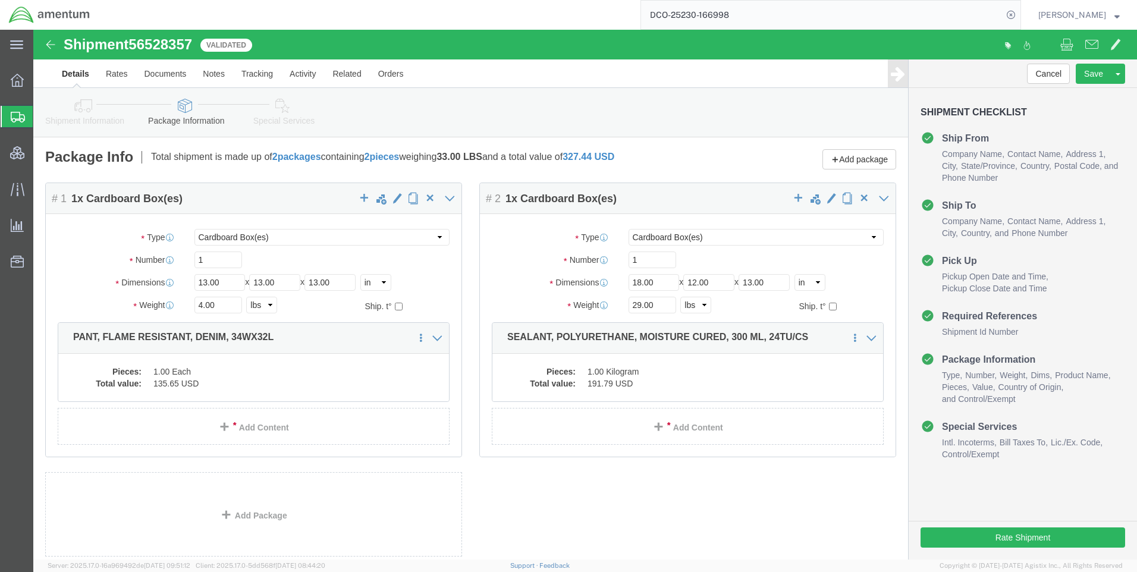
click icon
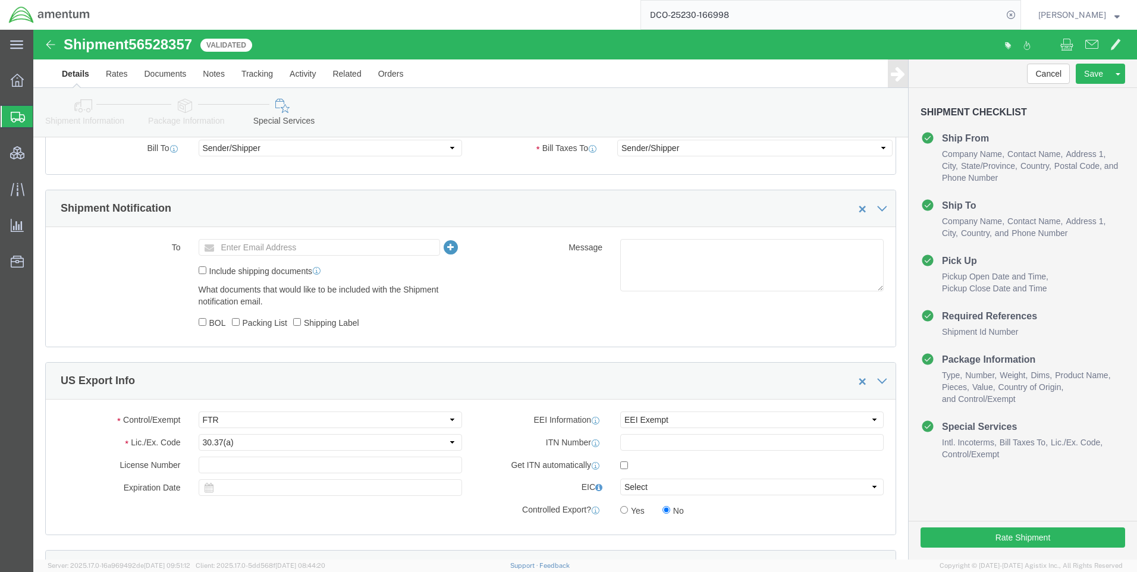
scroll to position [833, 0]
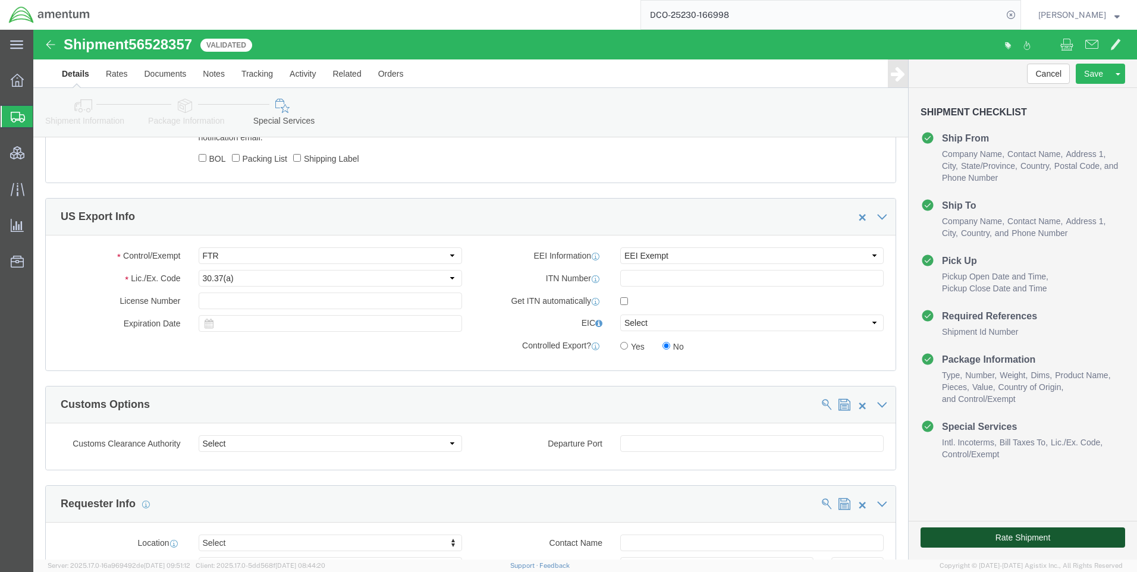
click button "Rate Shipment"
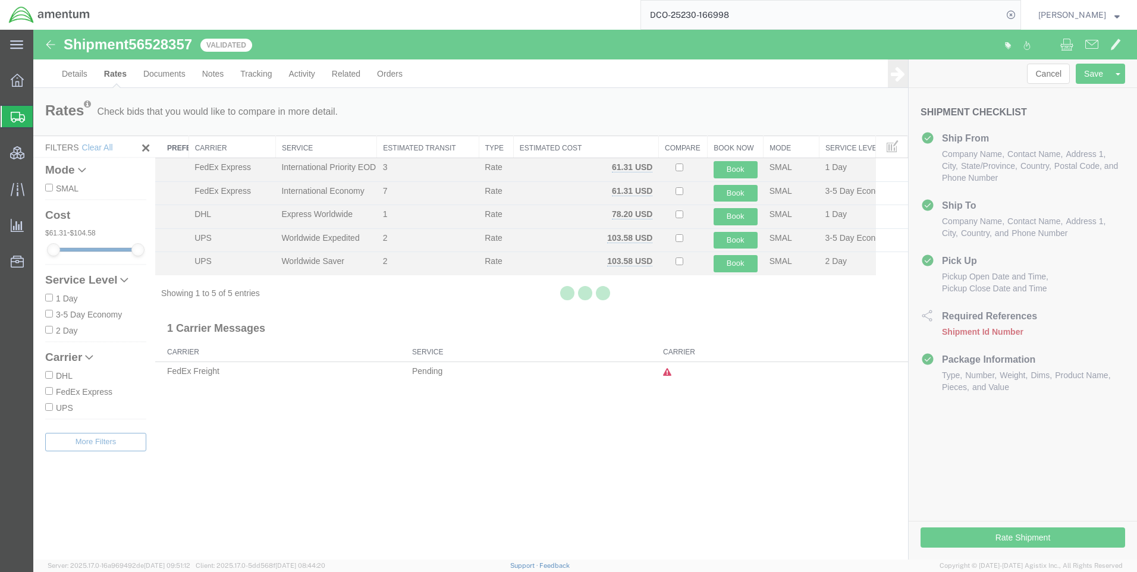
scroll to position [0, 0]
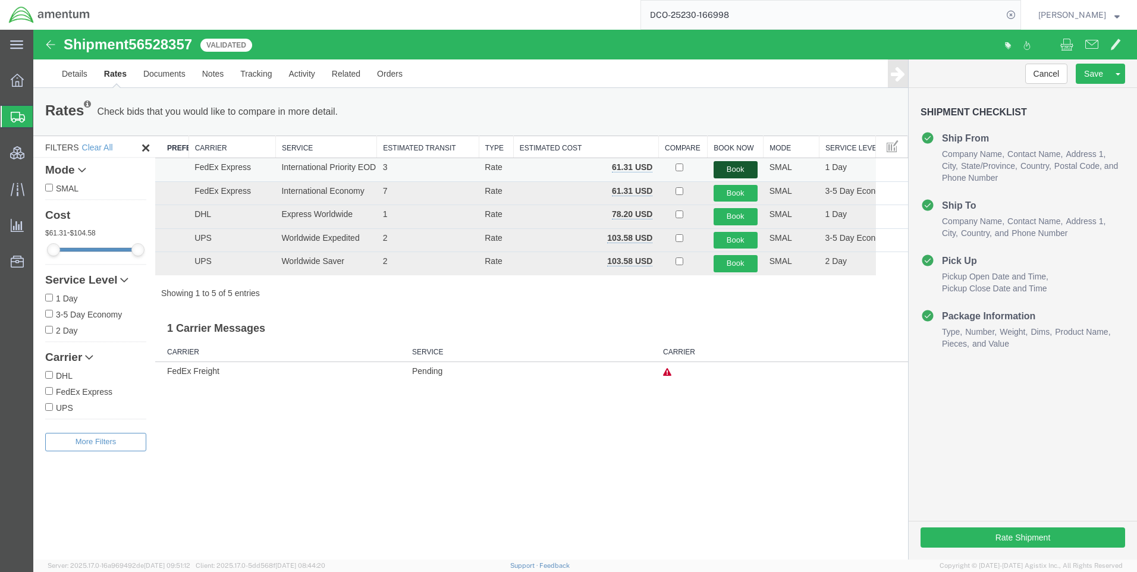
click at [736, 165] on button "Book" at bounding box center [736, 169] width 44 height 17
